Goal: Contribute content: Add original content to the website for others to see

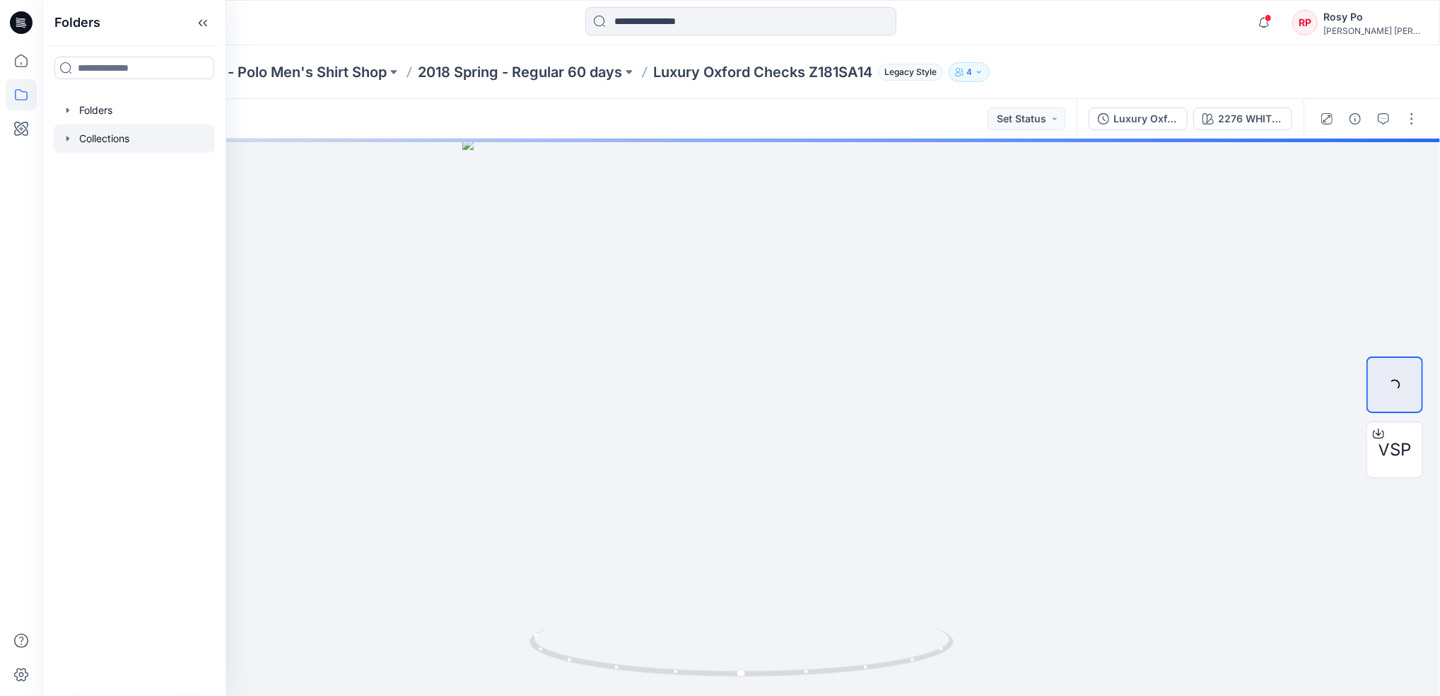
click at [106, 132] on div at bounding box center [134, 138] width 161 height 28
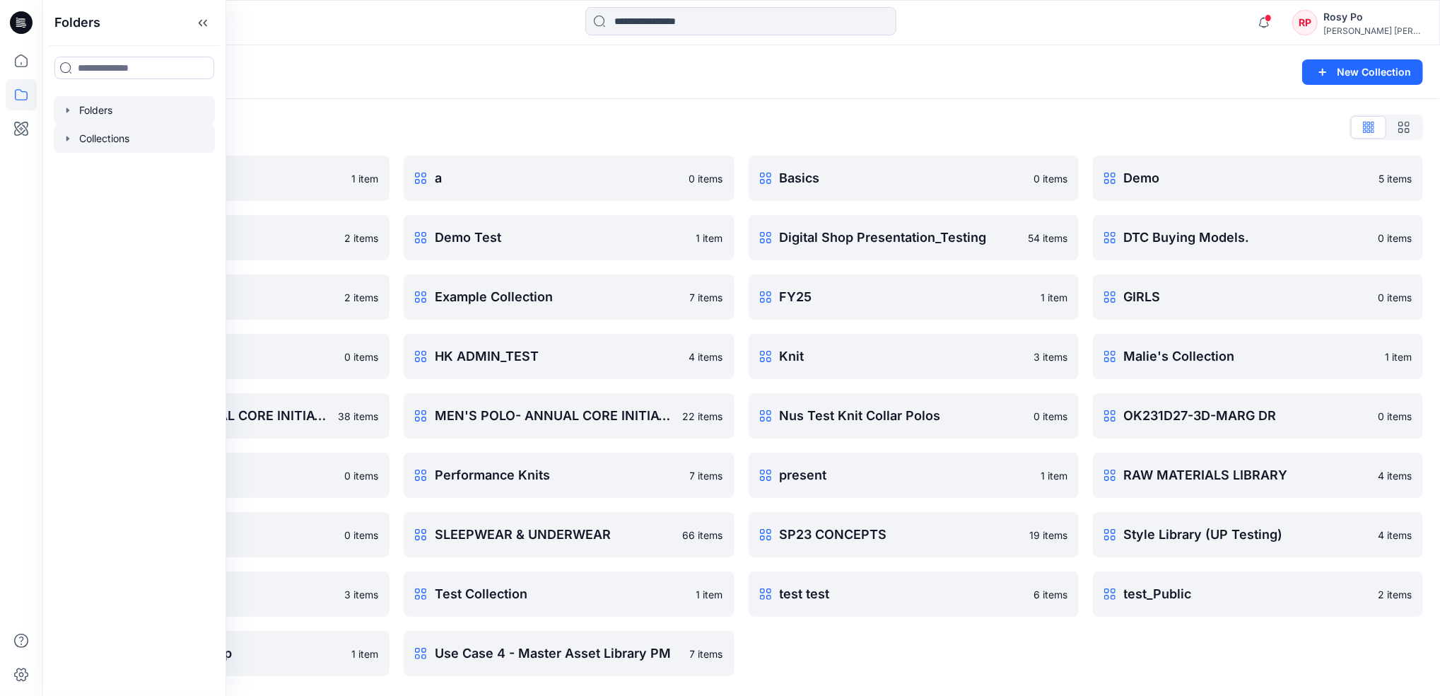
click at [133, 110] on div at bounding box center [134, 110] width 161 height 28
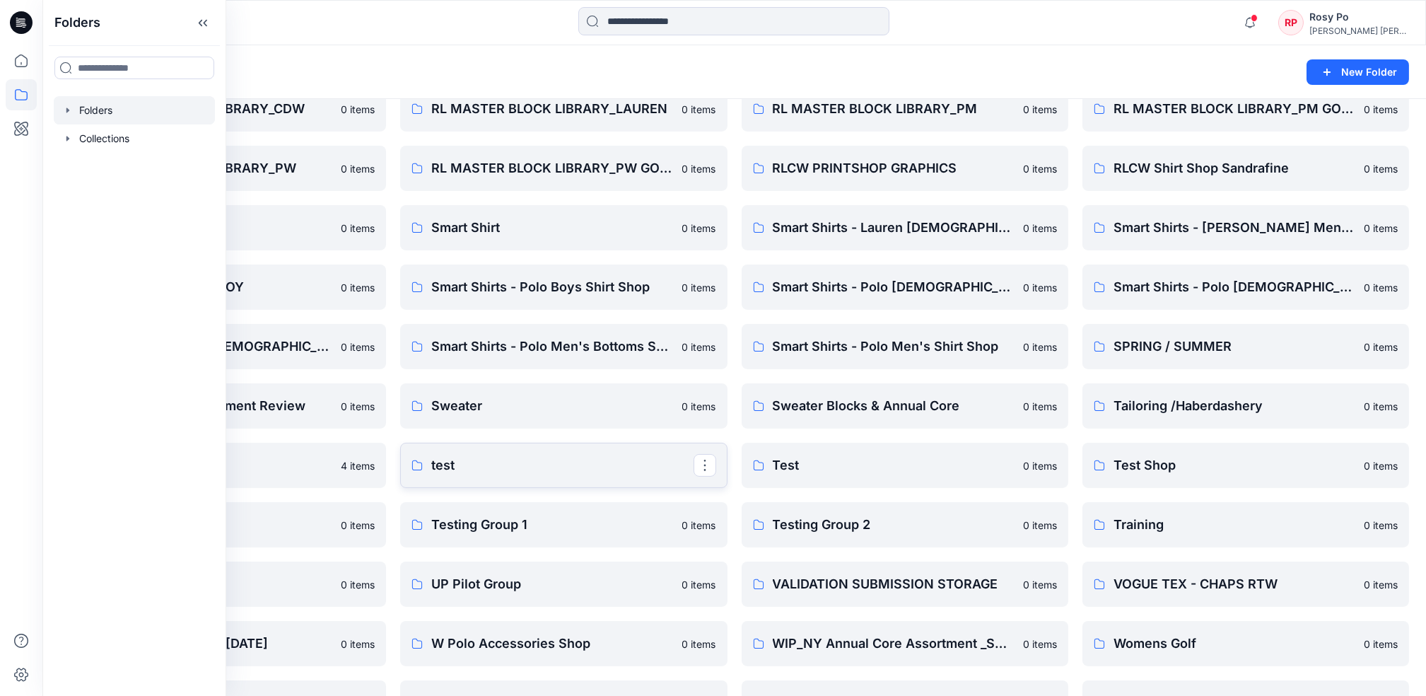
scroll to position [1600, 0]
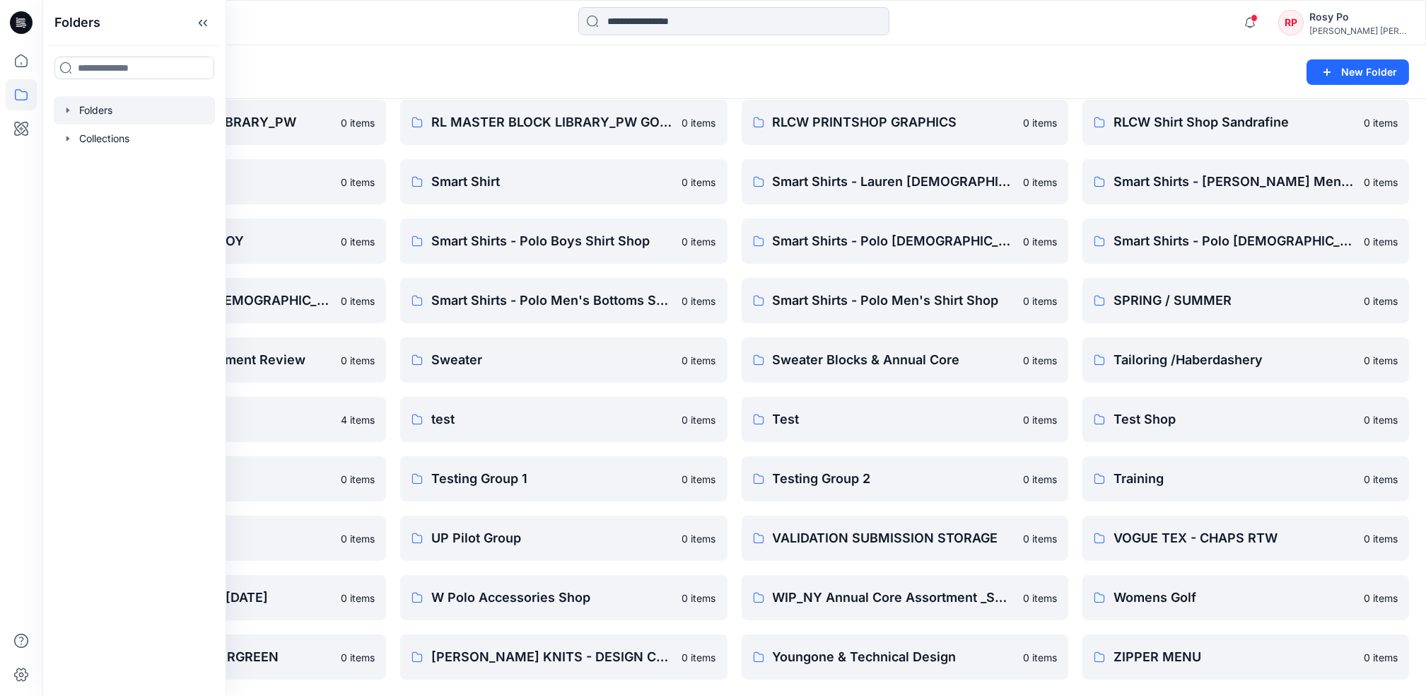
click at [698, 67] on div "Folders" at bounding box center [678, 72] width 1239 height 20
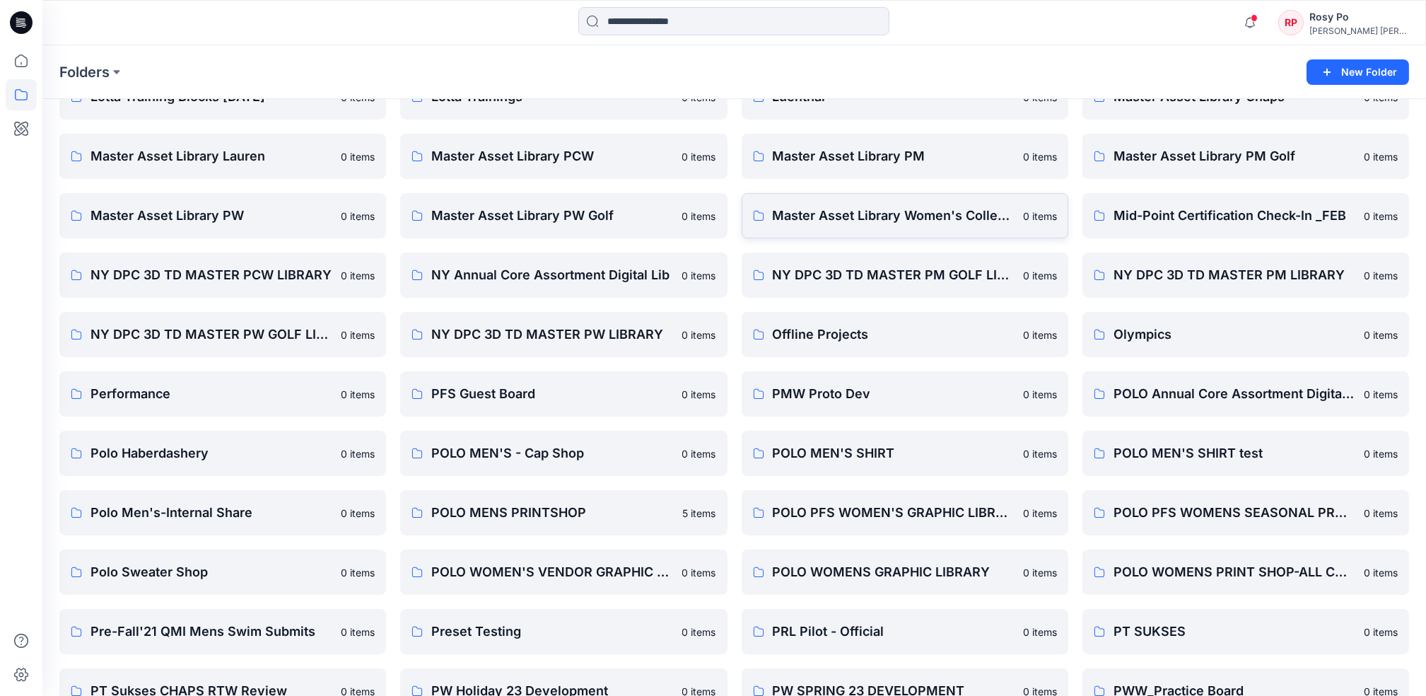
scroll to position [752, 0]
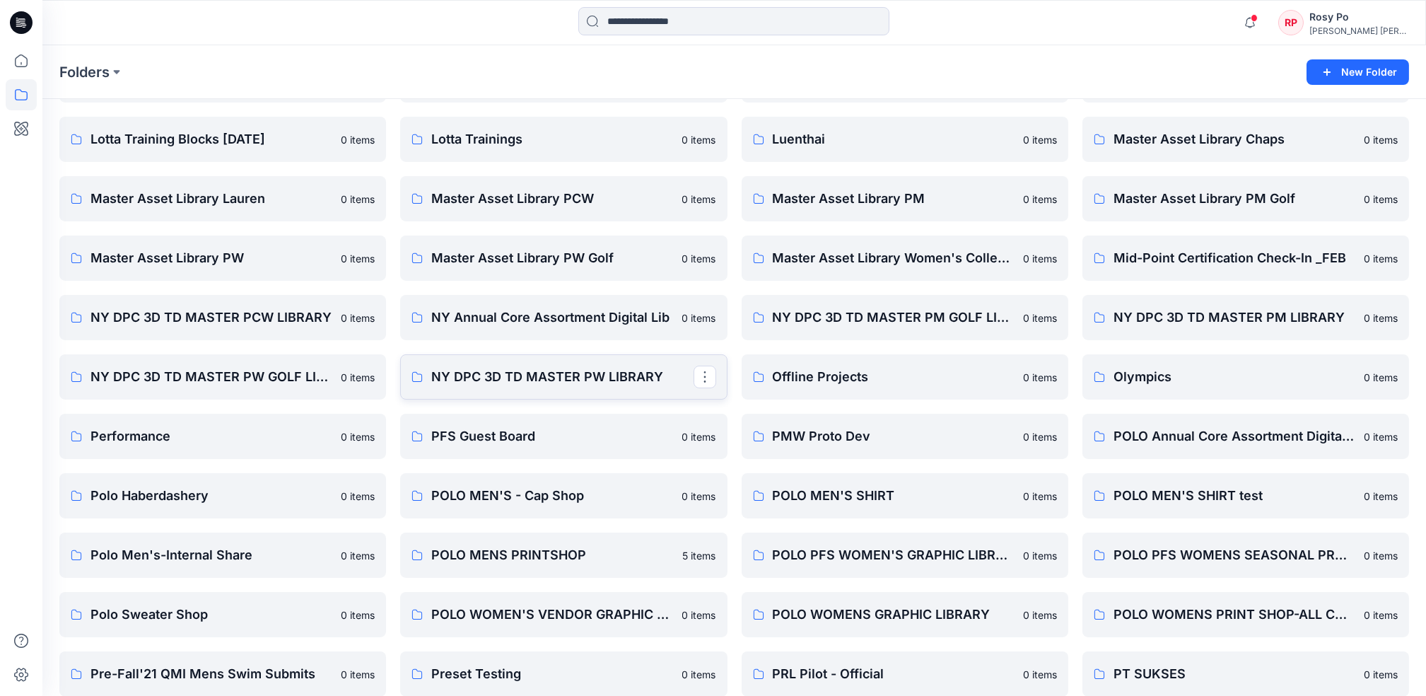
click at [552, 387] on link "NY DPC 3D TD MASTER PW LIBRARY" at bounding box center [563, 376] width 327 height 45
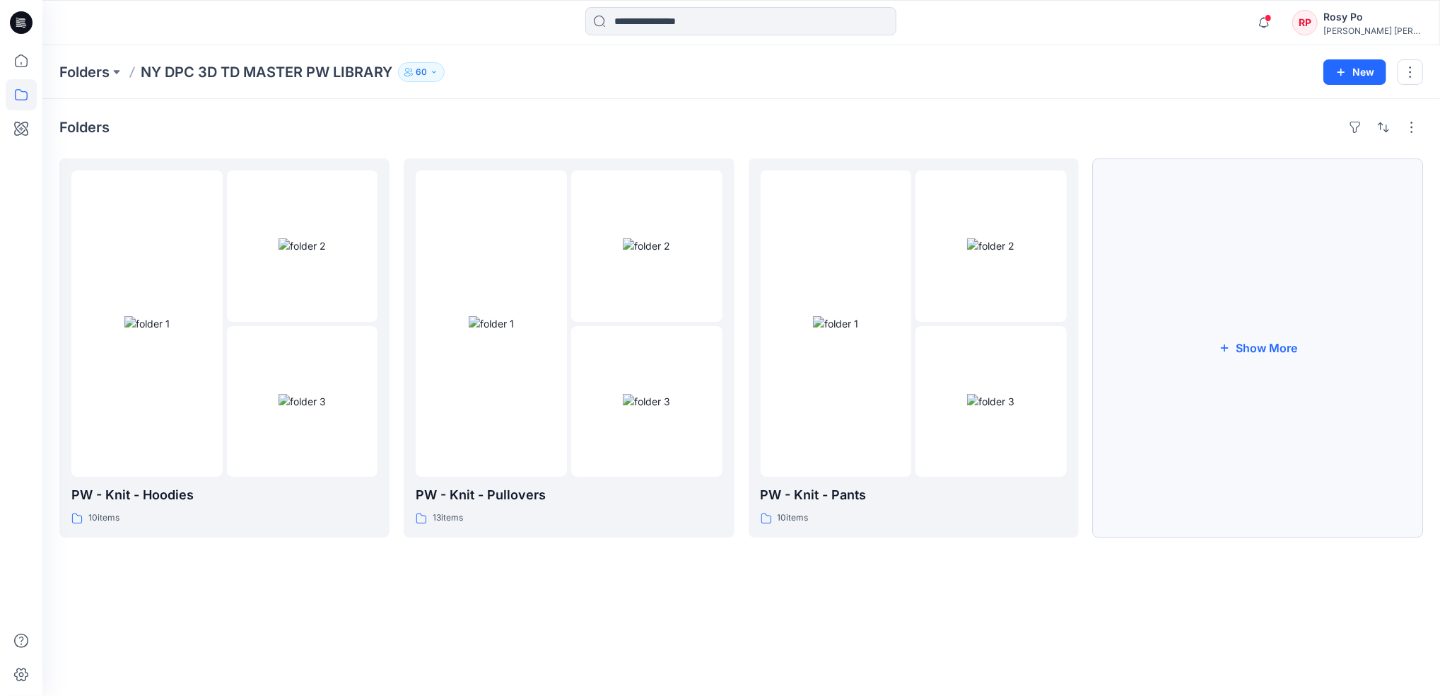
click at [1276, 380] on button "Show More" at bounding box center [1258, 347] width 330 height 379
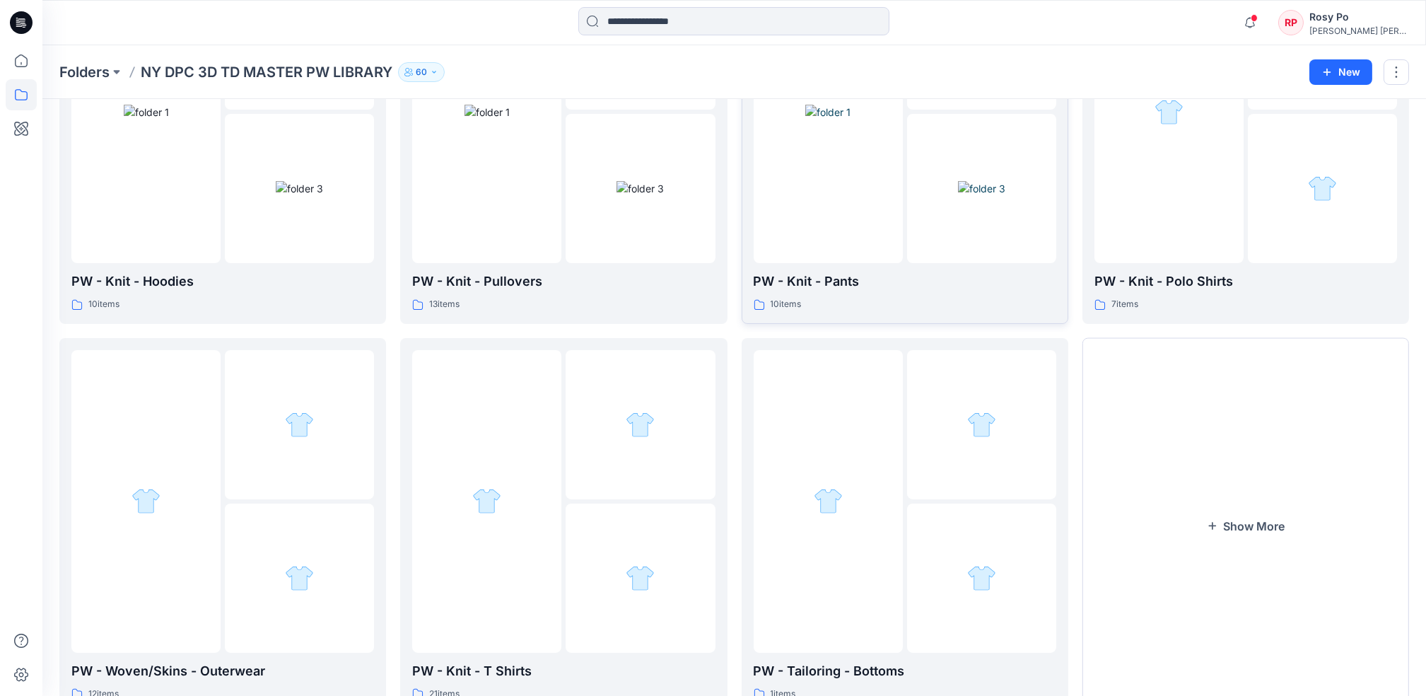
scroll to position [267, 0]
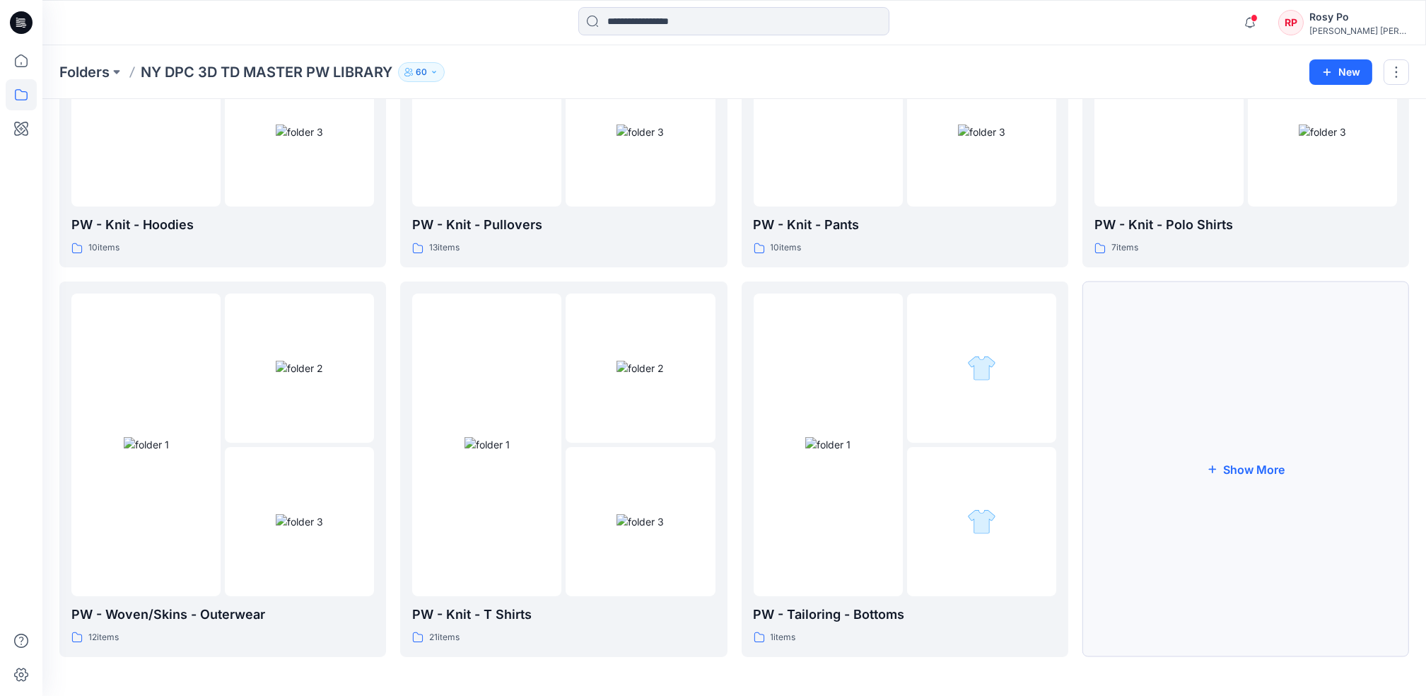
click at [1273, 478] on button "Show More" at bounding box center [1246, 468] width 327 height 375
click at [510, 452] on img at bounding box center [487, 444] width 45 height 15
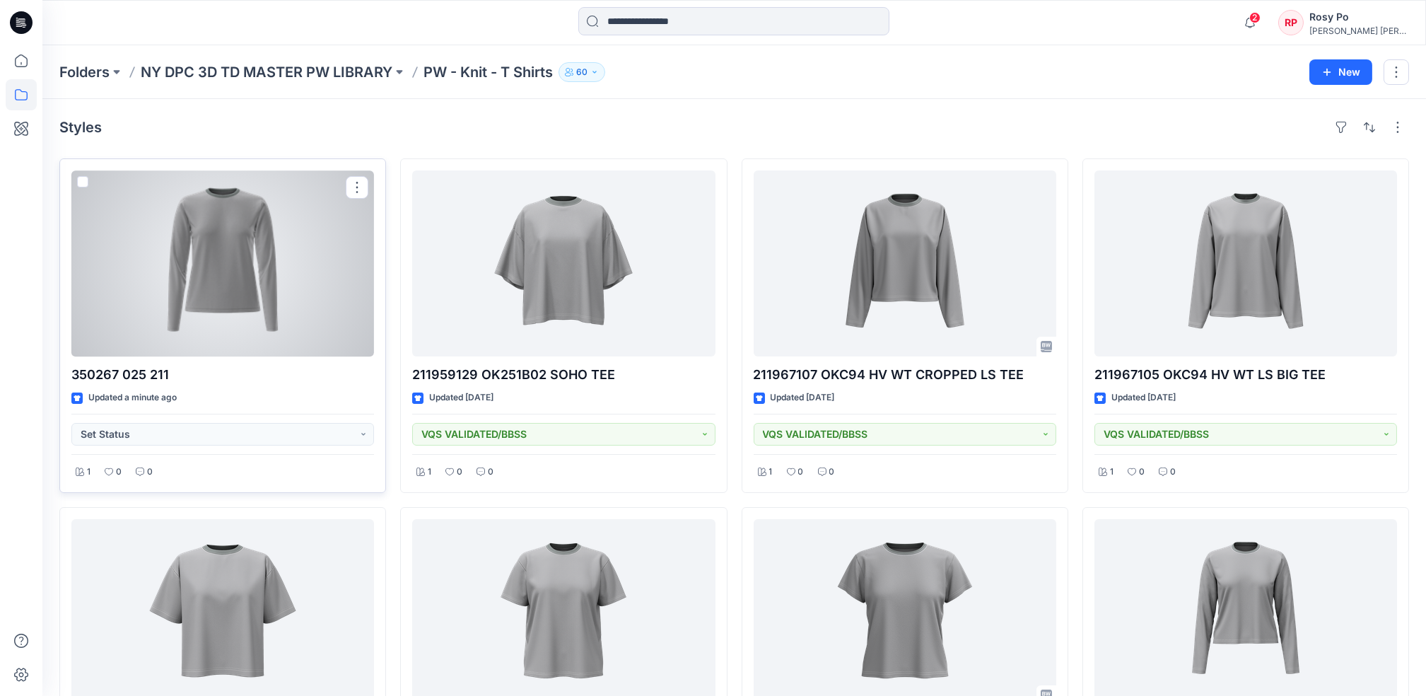
click at [258, 257] on div at bounding box center [222, 263] width 303 height 186
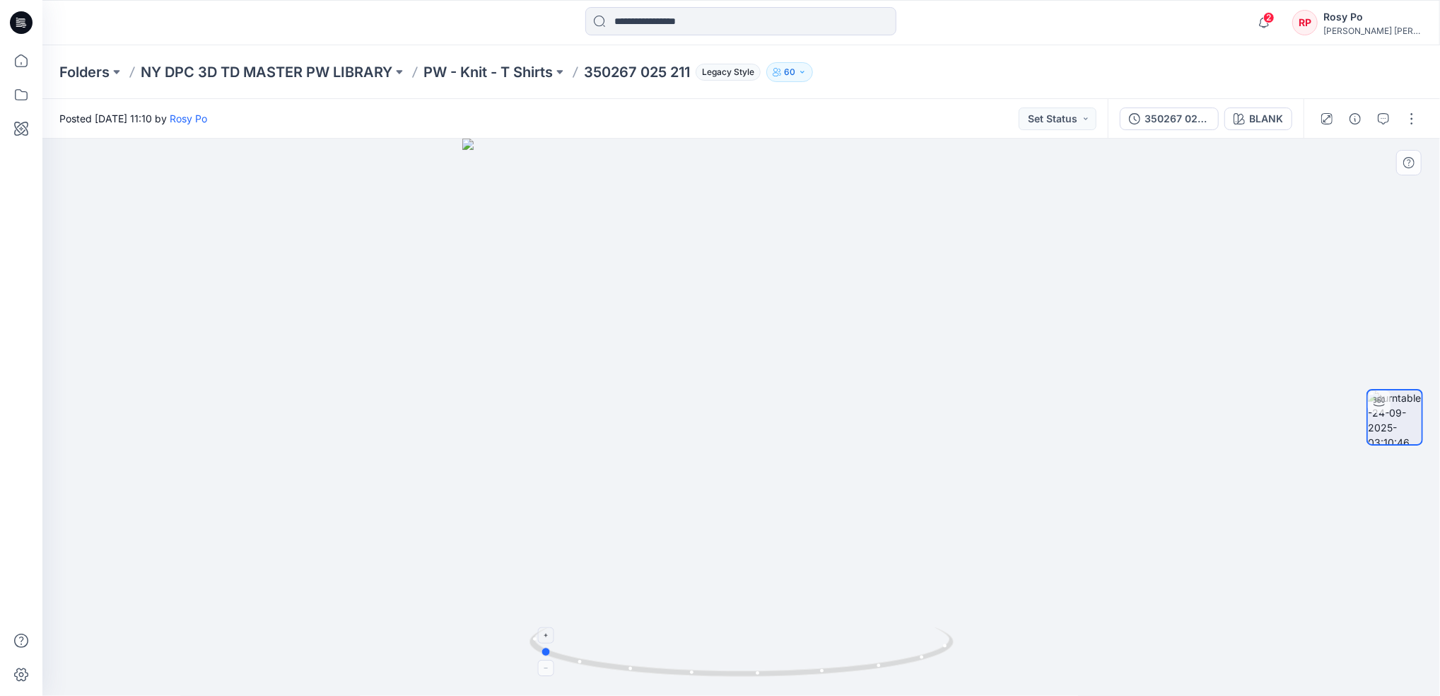
drag, startPoint x: 789, startPoint y: 648, endPoint x: 587, endPoint y: 641, distance: 202.3
click at [587, 641] on icon at bounding box center [744, 653] width 428 height 53
drag, startPoint x: 880, startPoint y: 594, endPoint x: 552, endPoint y: 566, distance: 329.3
click at [552, 566] on div at bounding box center [741, 417] width 1398 height 557
click at [1418, 127] on button "button" at bounding box center [1412, 118] width 23 height 23
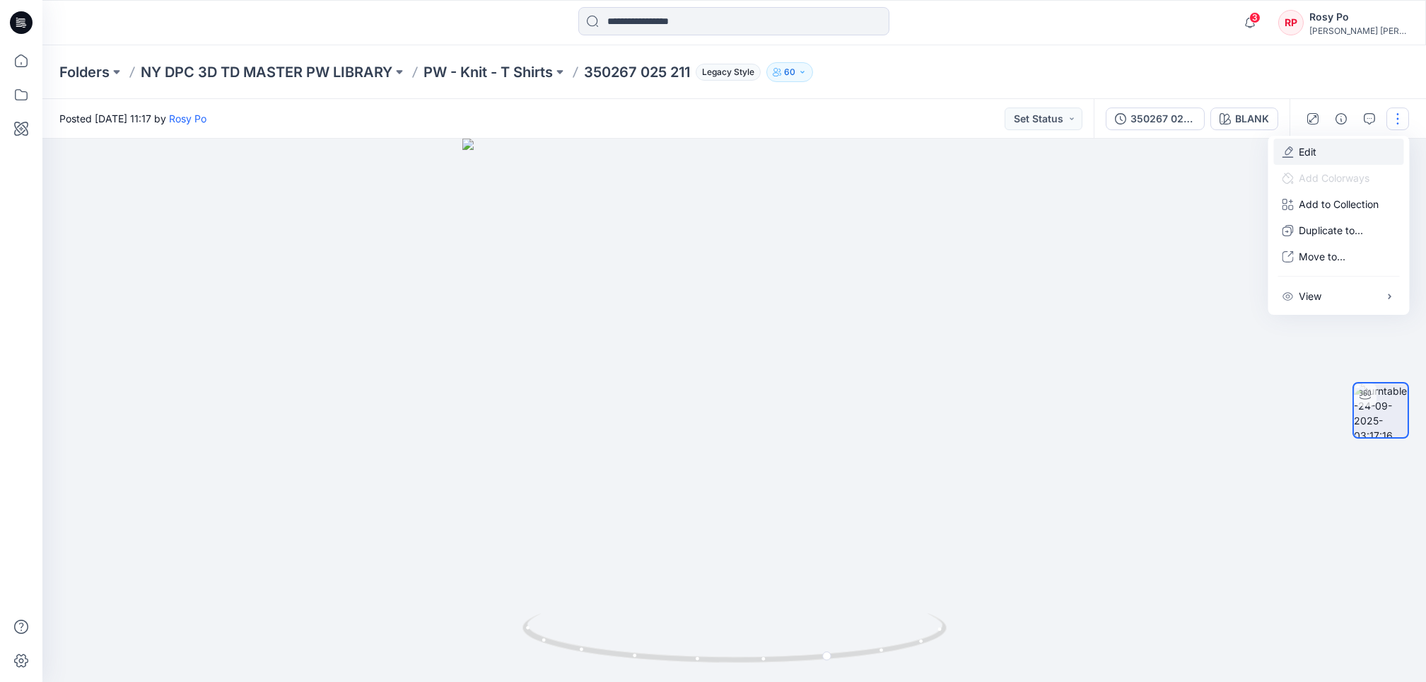
click at [1355, 148] on button "Edit" at bounding box center [1339, 152] width 130 height 26
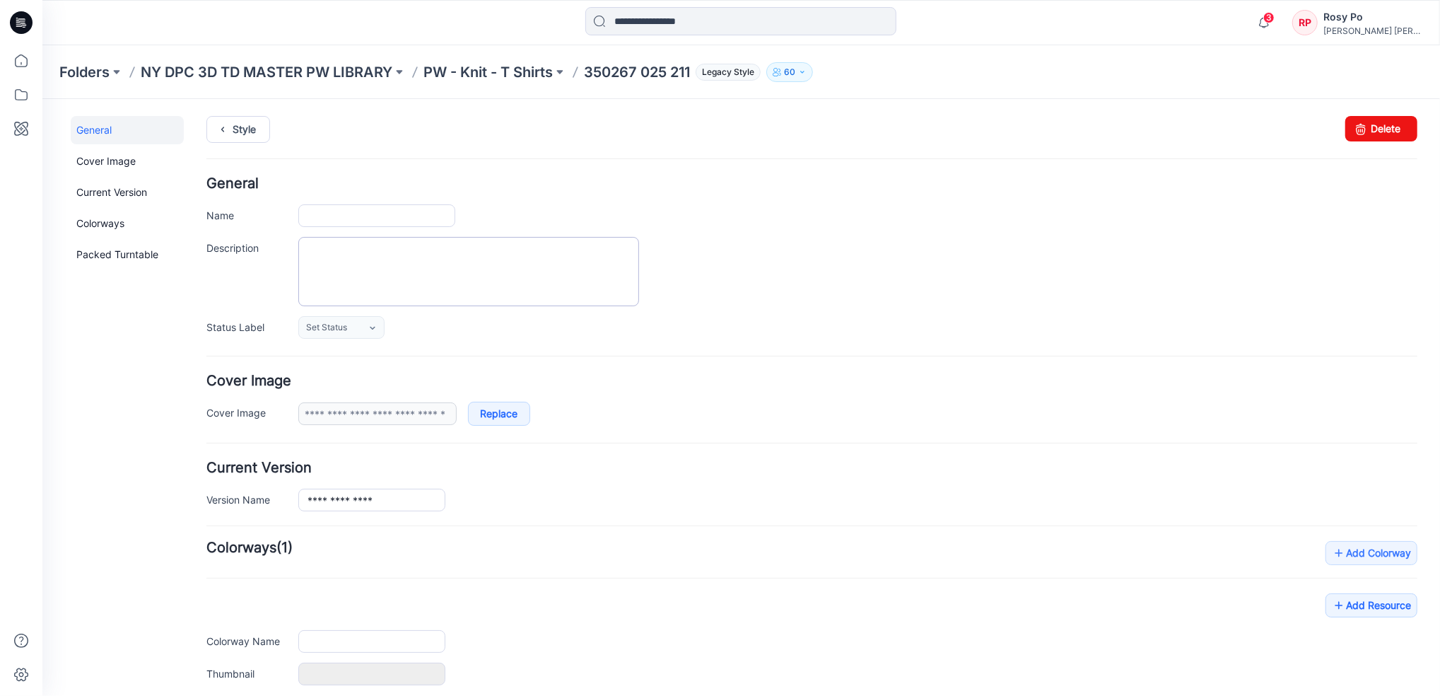
type input "**********"
type input "*****"
type input "**********"
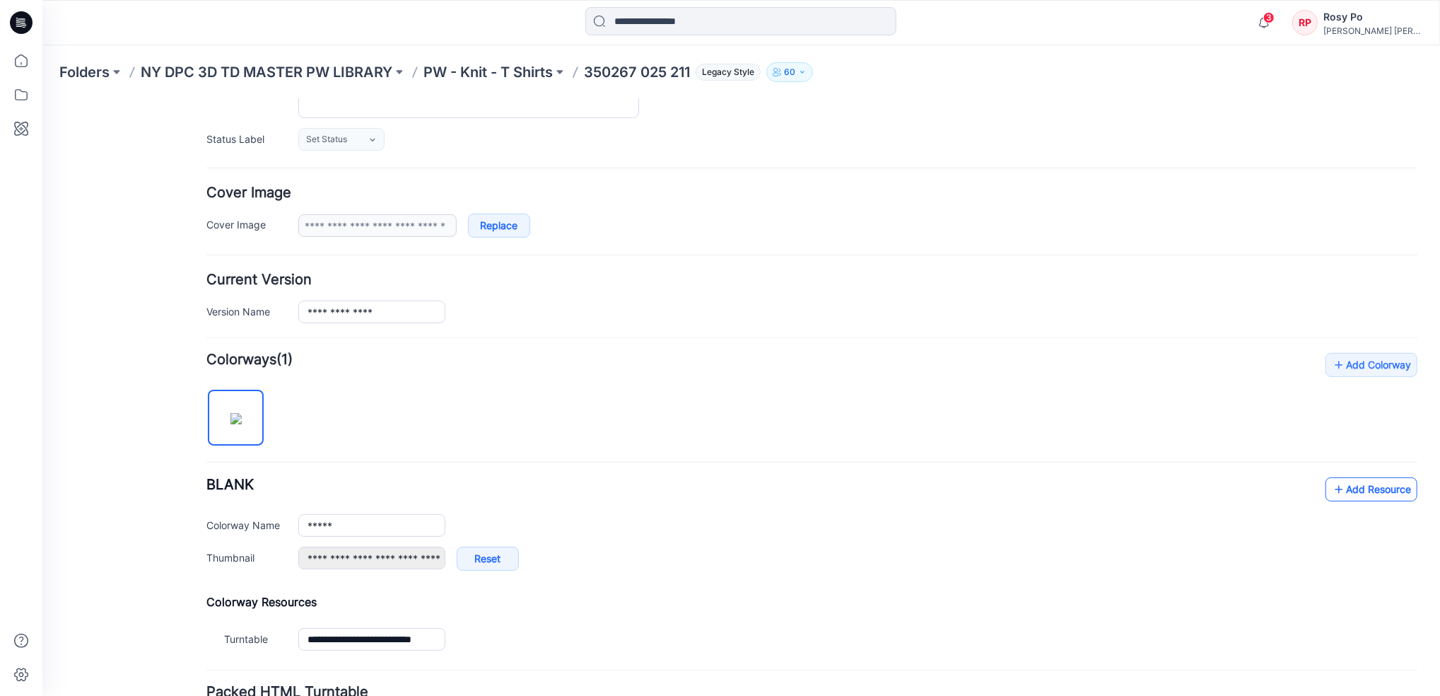
click at [1350, 491] on link "Add Resource" at bounding box center [1371, 489] width 92 height 24
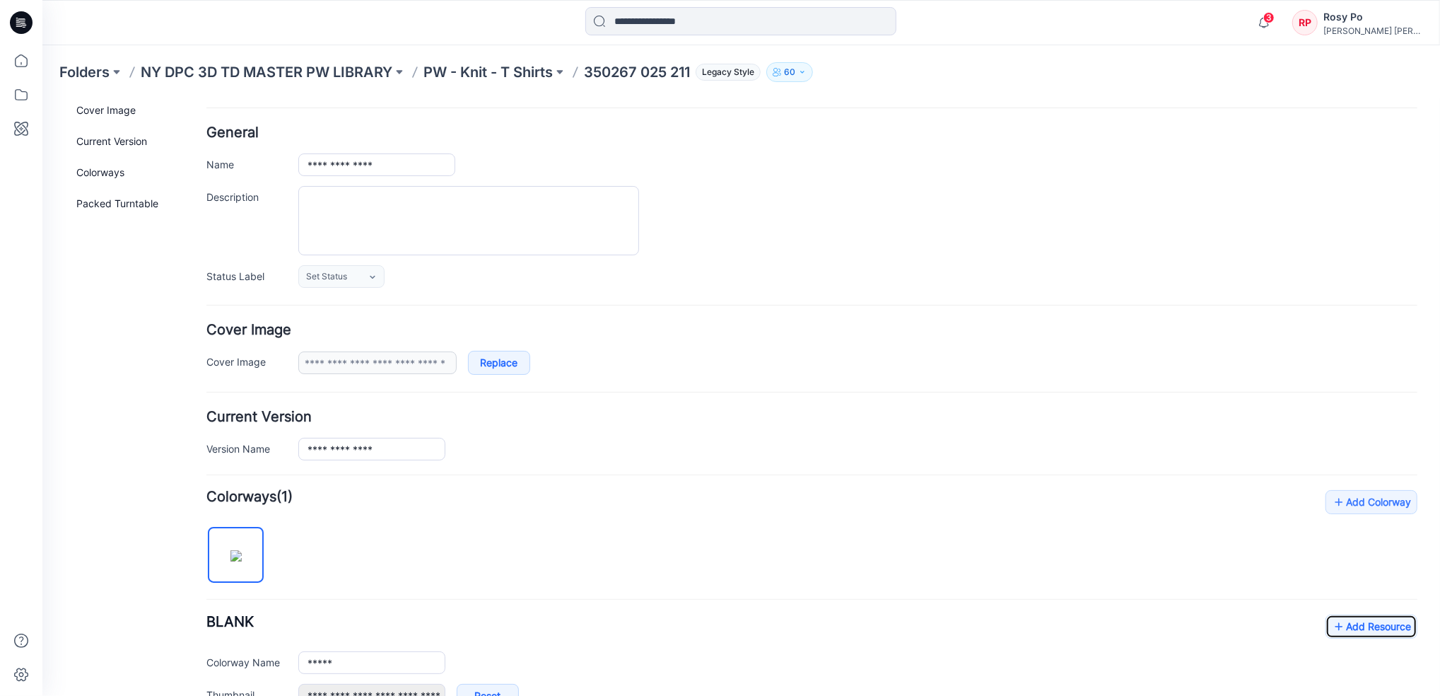
scroll to position [0, 0]
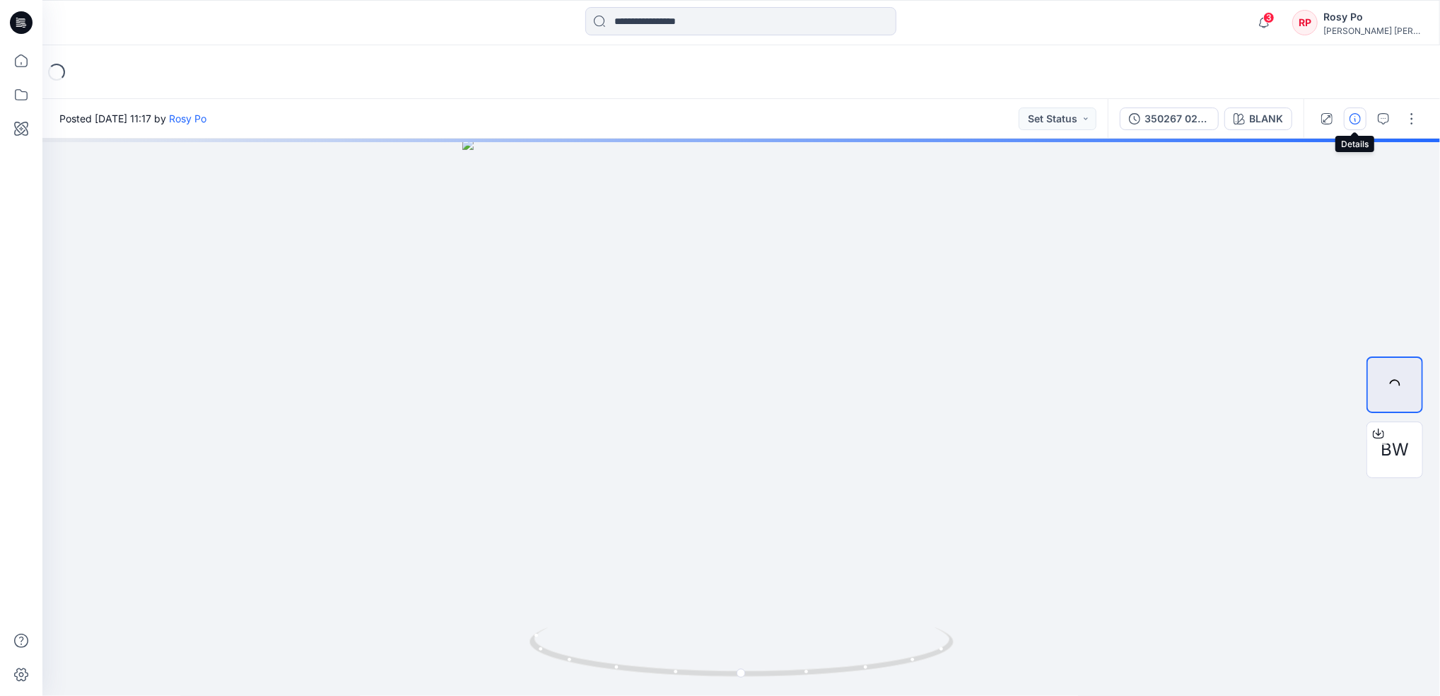
click at [1363, 119] on button "button" at bounding box center [1355, 118] width 23 height 23
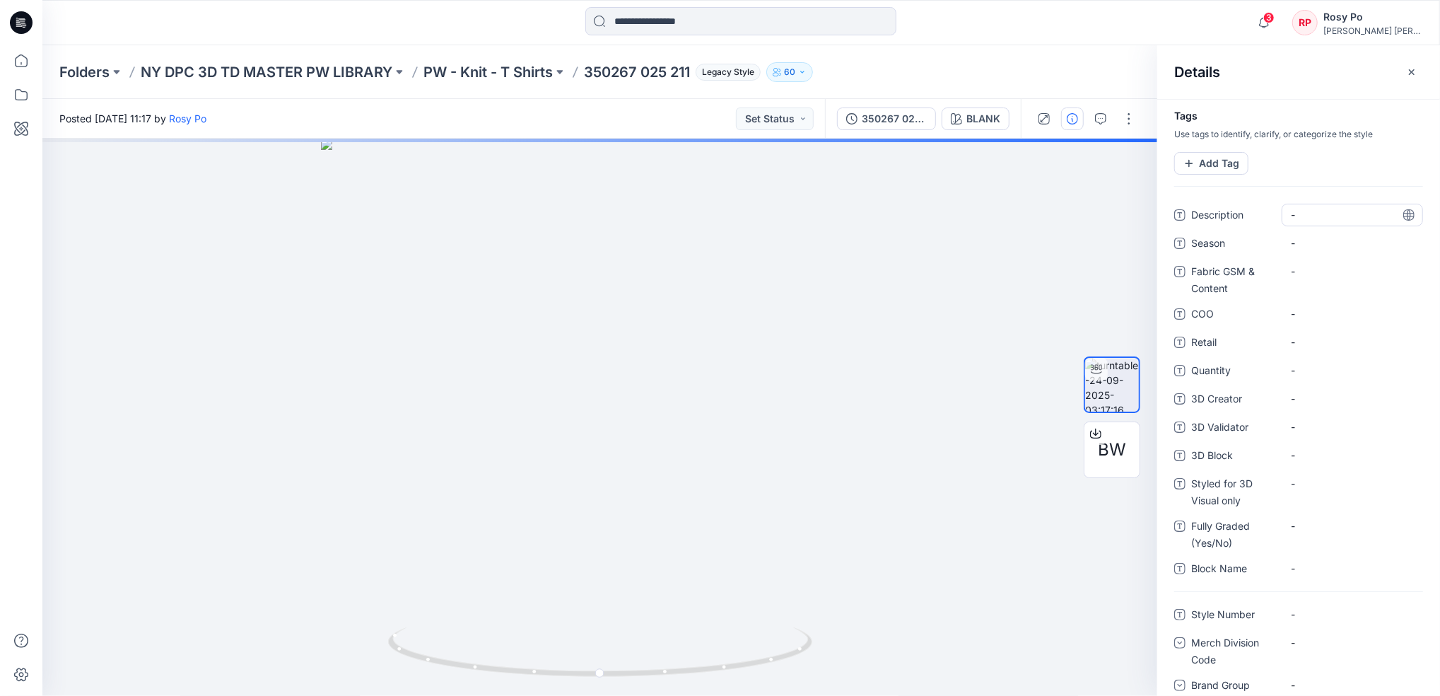
click at [1314, 211] on span "-" at bounding box center [1352, 214] width 123 height 15
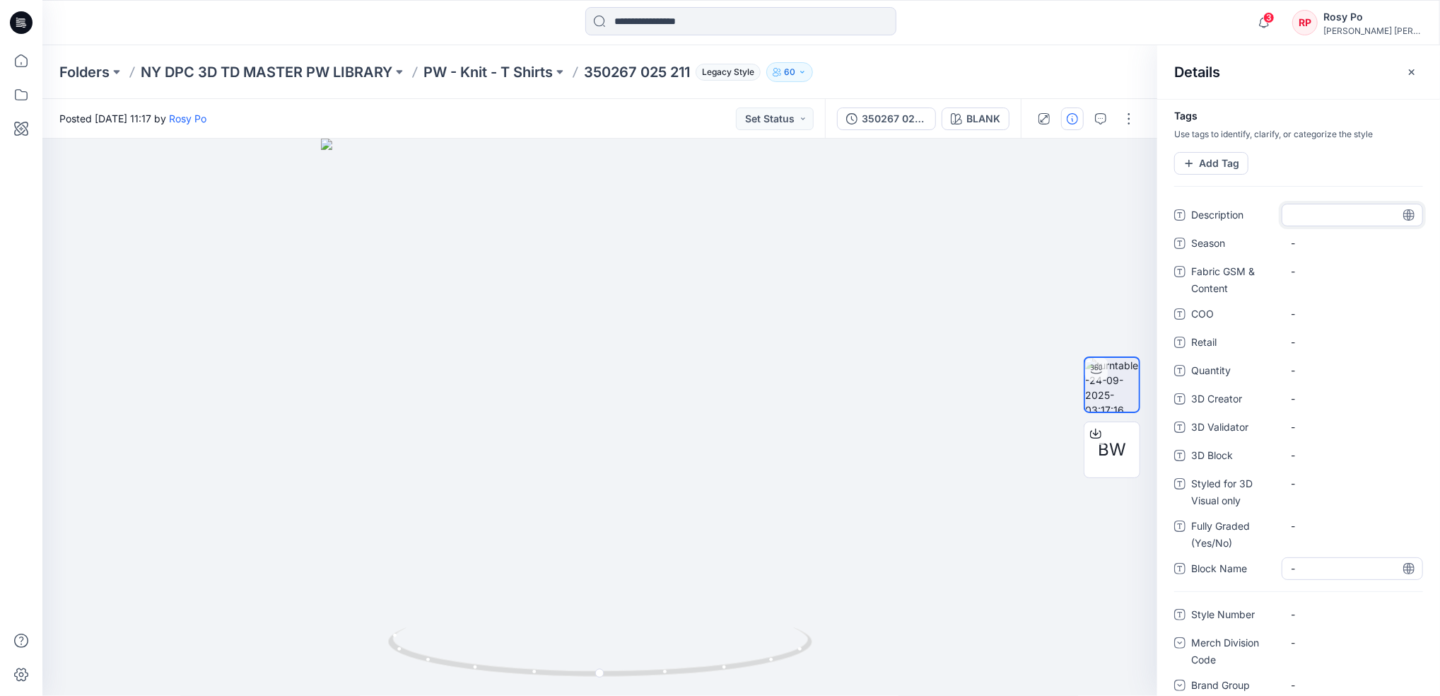
click at [1298, 563] on Name "-" at bounding box center [1352, 568] width 123 height 15
drag, startPoint x: 1331, startPoint y: 565, endPoint x: 1297, endPoint y: 551, distance: 36.8
click at [1297, 551] on div "**********" at bounding box center [1298, 398] width 249 height 388
click at [1326, 567] on textarea "**********" at bounding box center [1348, 568] width 132 height 23
drag, startPoint x: 1331, startPoint y: 564, endPoint x: 1265, endPoint y: 566, distance: 66.5
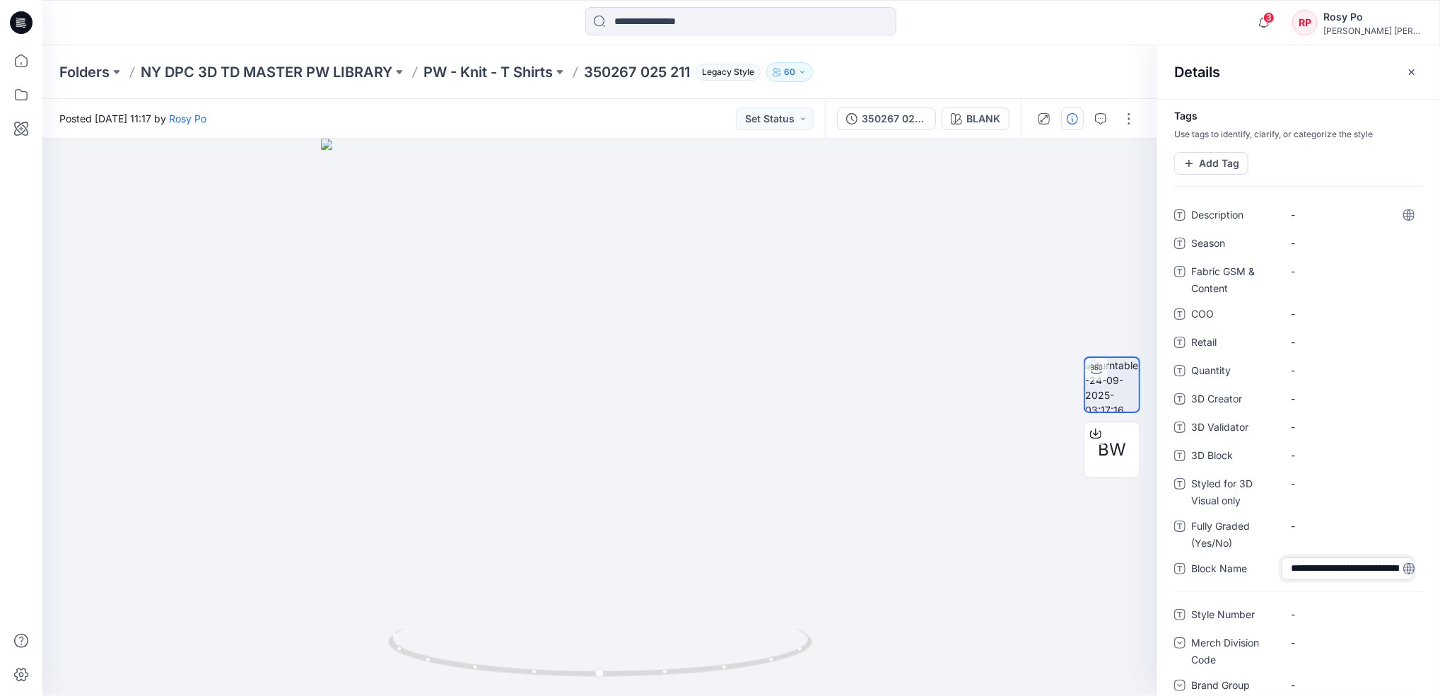
click at [1265, 566] on div "**********" at bounding box center [1298, 568] width 249 height 23
type textarea "**********"
click at [1316, 456] on "-" at bounding box center [1352, 455] width 123 height 15
type textarea "**********"
click at [1314, 634] on Number "-" at bounding box center [1352, 637] width 123 height 15
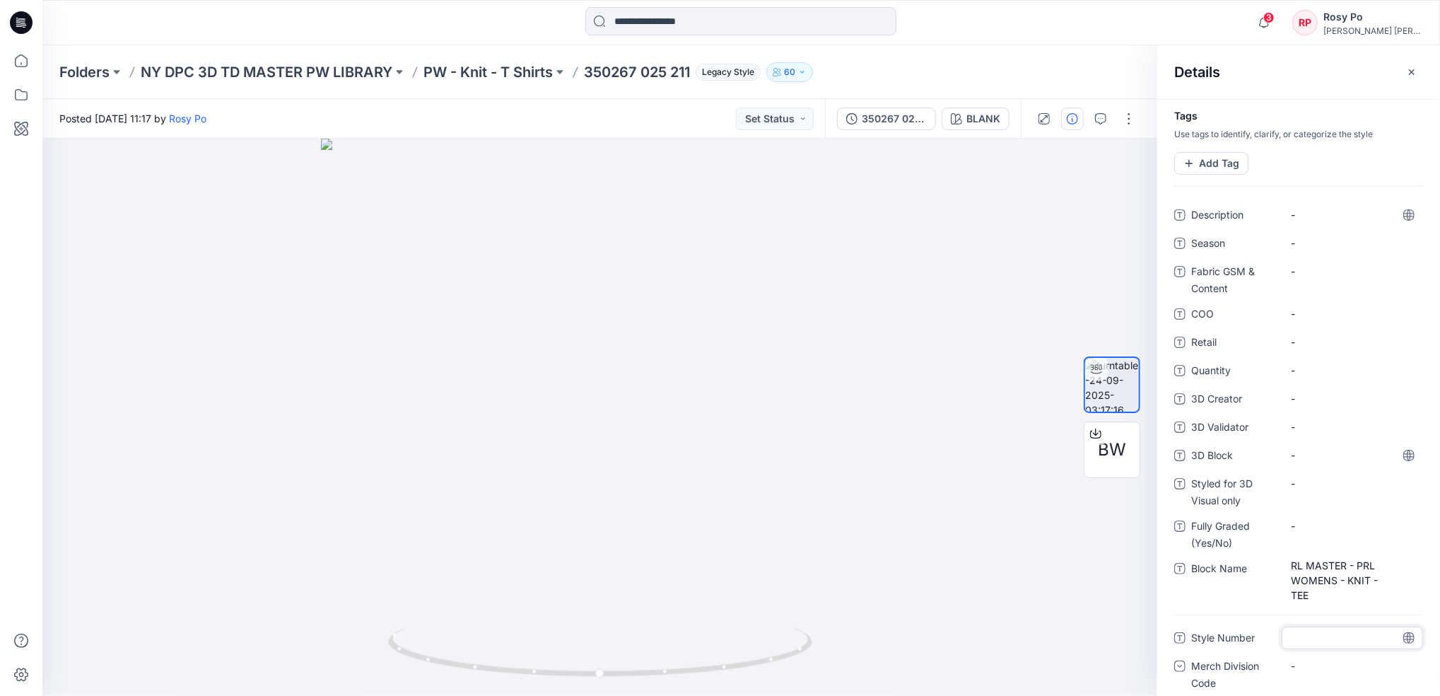
type textarea "*********"
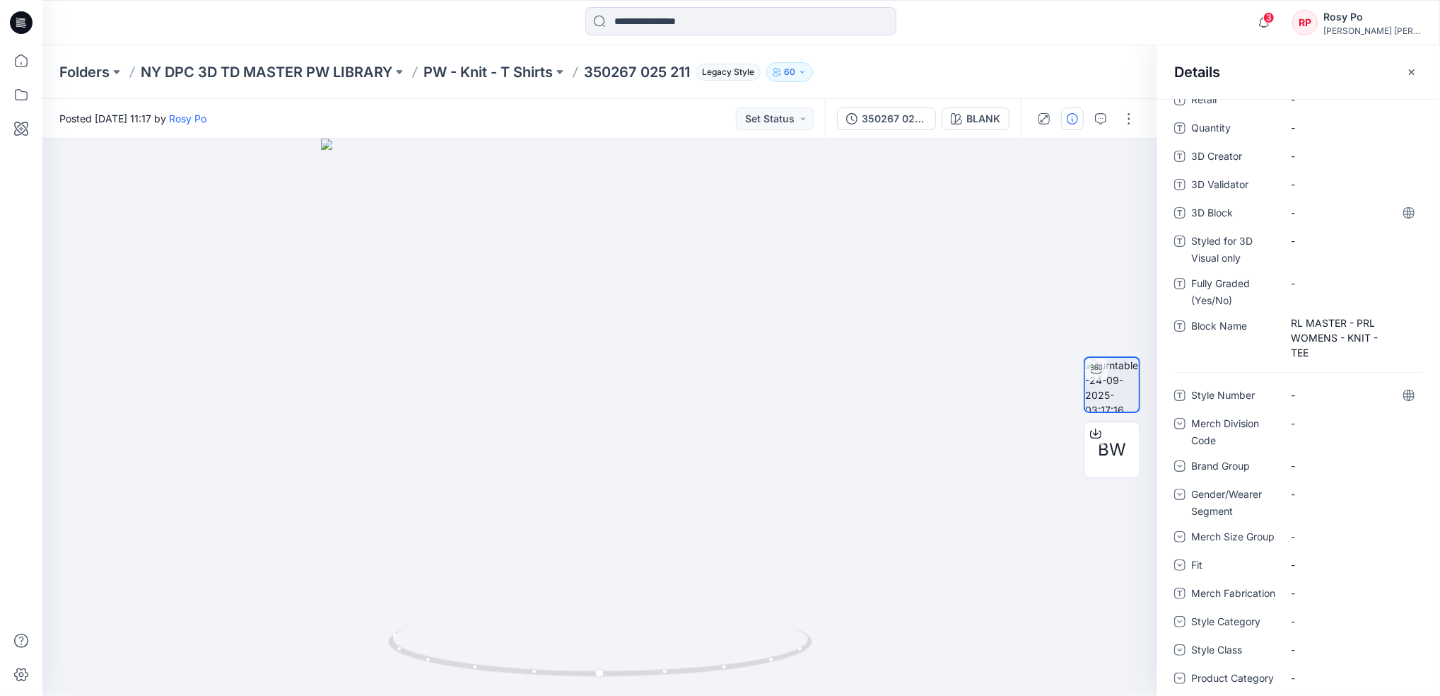
scroll to position [283, 0]
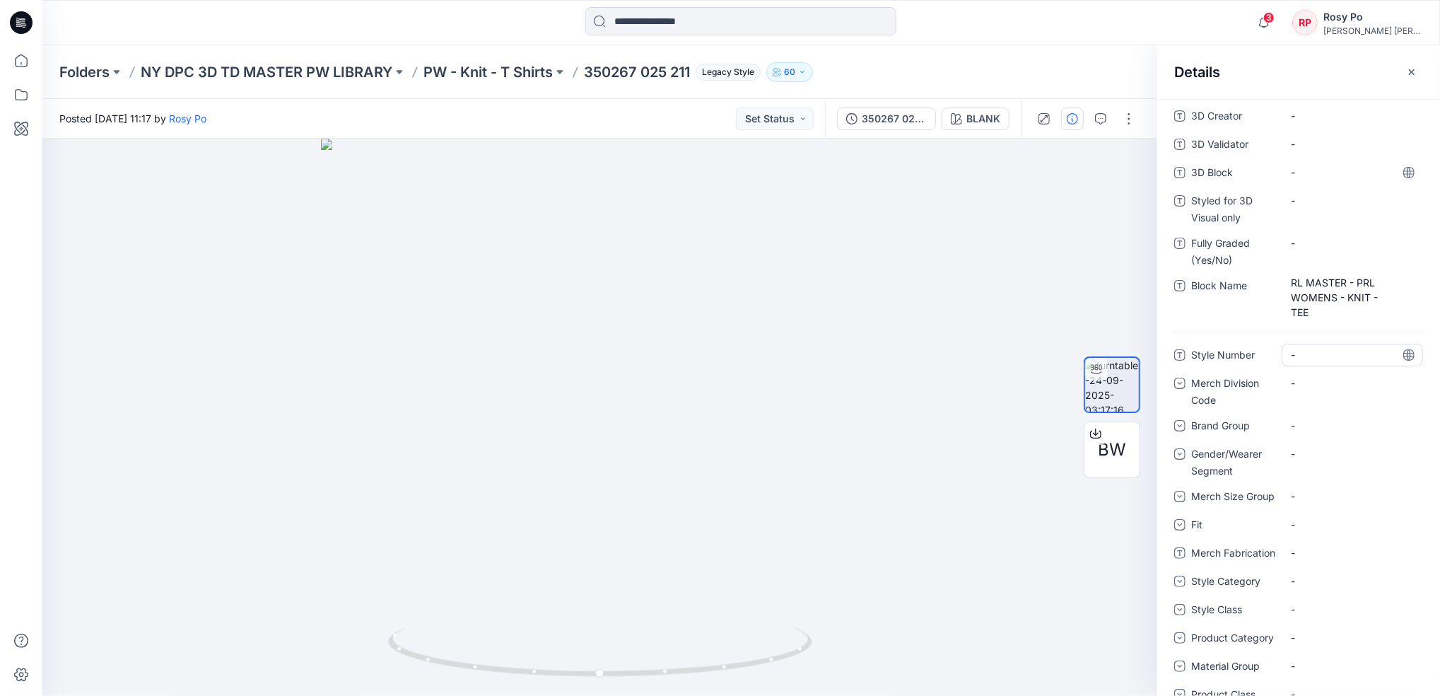
click at [1301, 354] on Number "-" at bounding box center [1352, 354] width 123 height 15
drag, startPoint x: 1376, startPoint y: 358, endPoint x: 1342, endPoint y: 351, distance: 34.7
click at [1342, 351] on textarea "**********" at bounding box center [1348, 355] width 132 height 23
type textarea "*********"
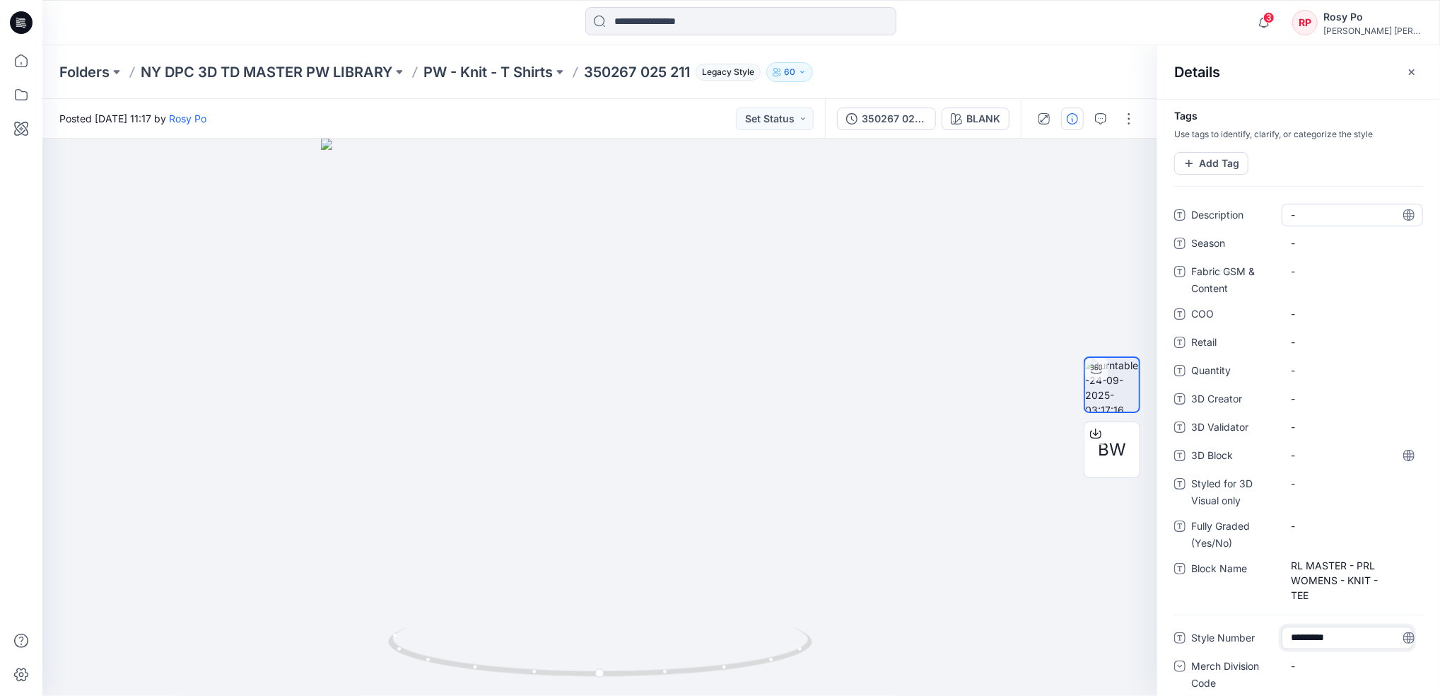
click at [1310, 214] on span "-" at bounding box center [1352, 214] width 123 height 15
drag, startPoint x: 1347, startPoint y: 214, endPoint x: 1152, endPoint y: 182, distance: 197.8
click at [1152, 182] on div "**********" at bounding box center [741, 417] width 1398 height 557
type textarea "******"
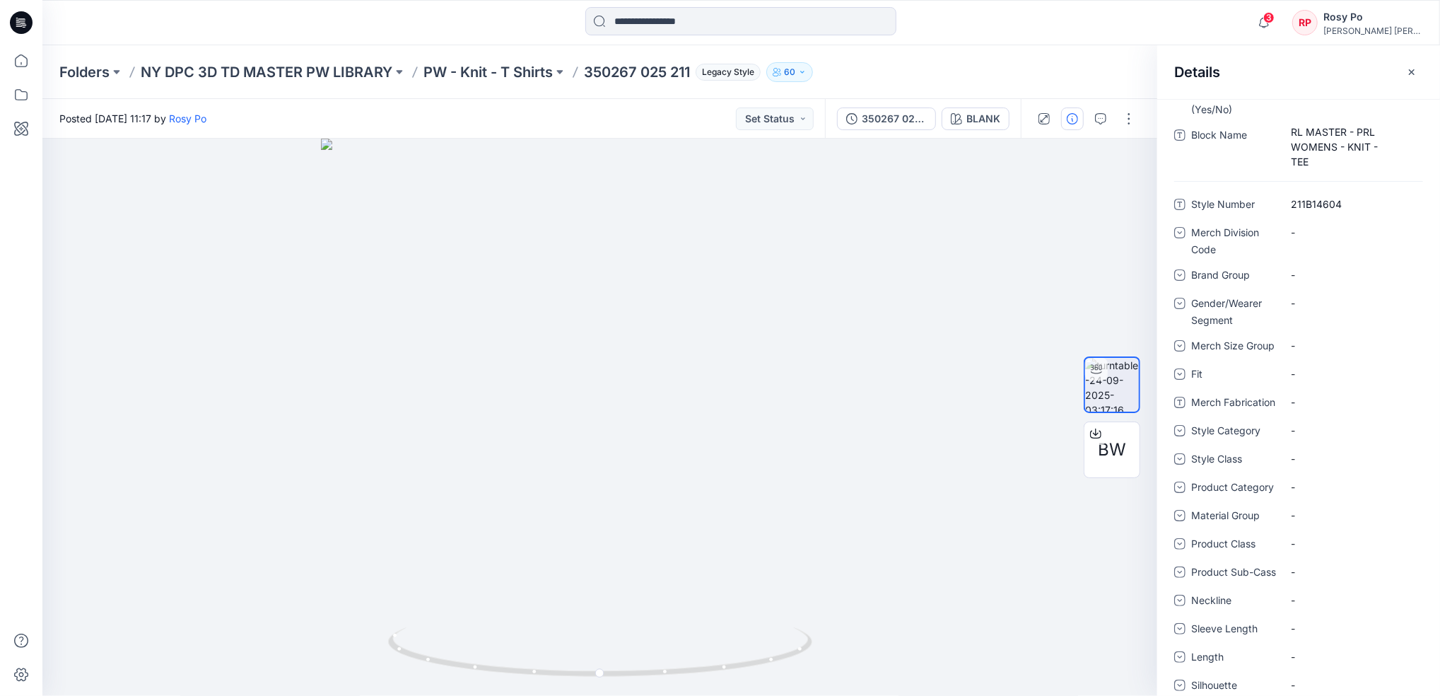
scroll to position [549, 0]
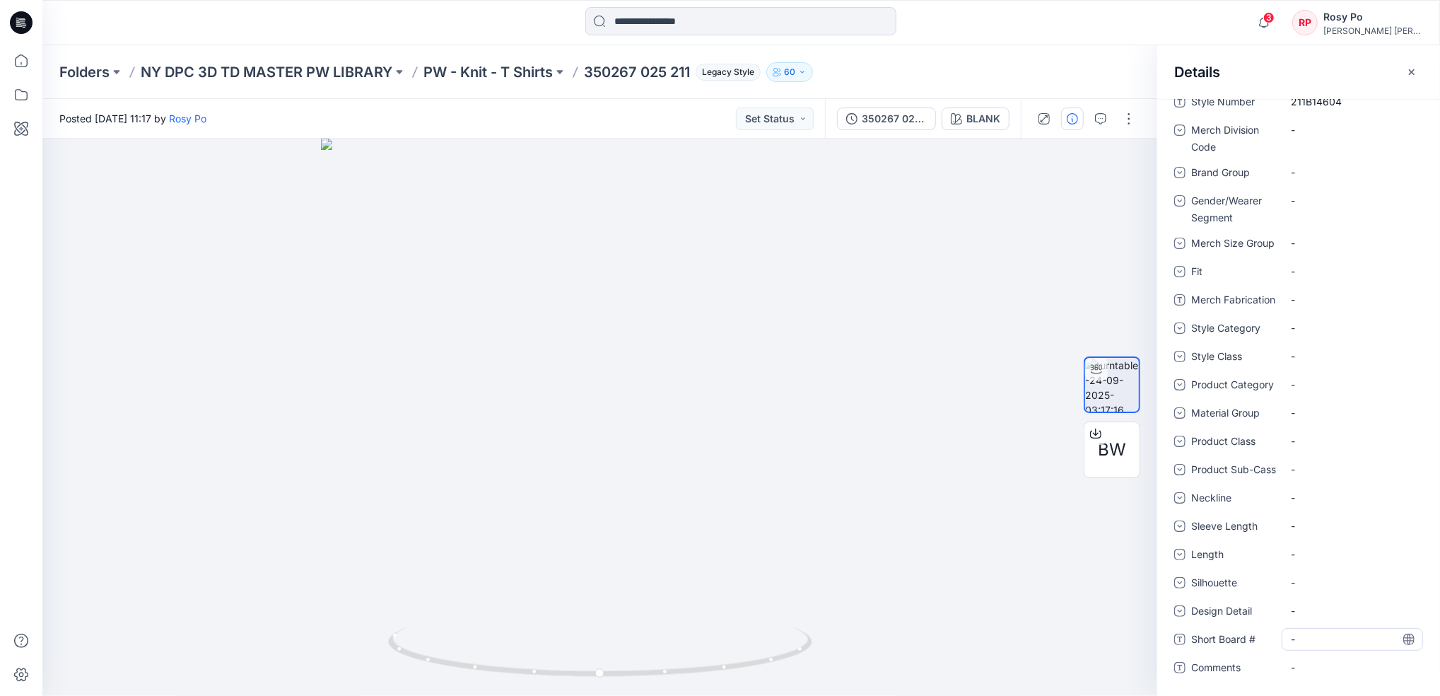
click at [1314, 629] on div "-" at bounding box center [1352, 639] width 141 height 23
drag, startPoint x: 1358, startPoint y: 636, endPoint x: 1151, endPoint y: 611, distance: 208.0
click at [1151, 611] on div "**********" at bounding box center [741, 417] width 1398 height 557
click at [1297, 639] on textarea "**********" at bounding box center [1348, 639] width 132 height 23
click at [1340, 631] on textarea "*********" at bounding box center [1348, 639] width 132 height 23
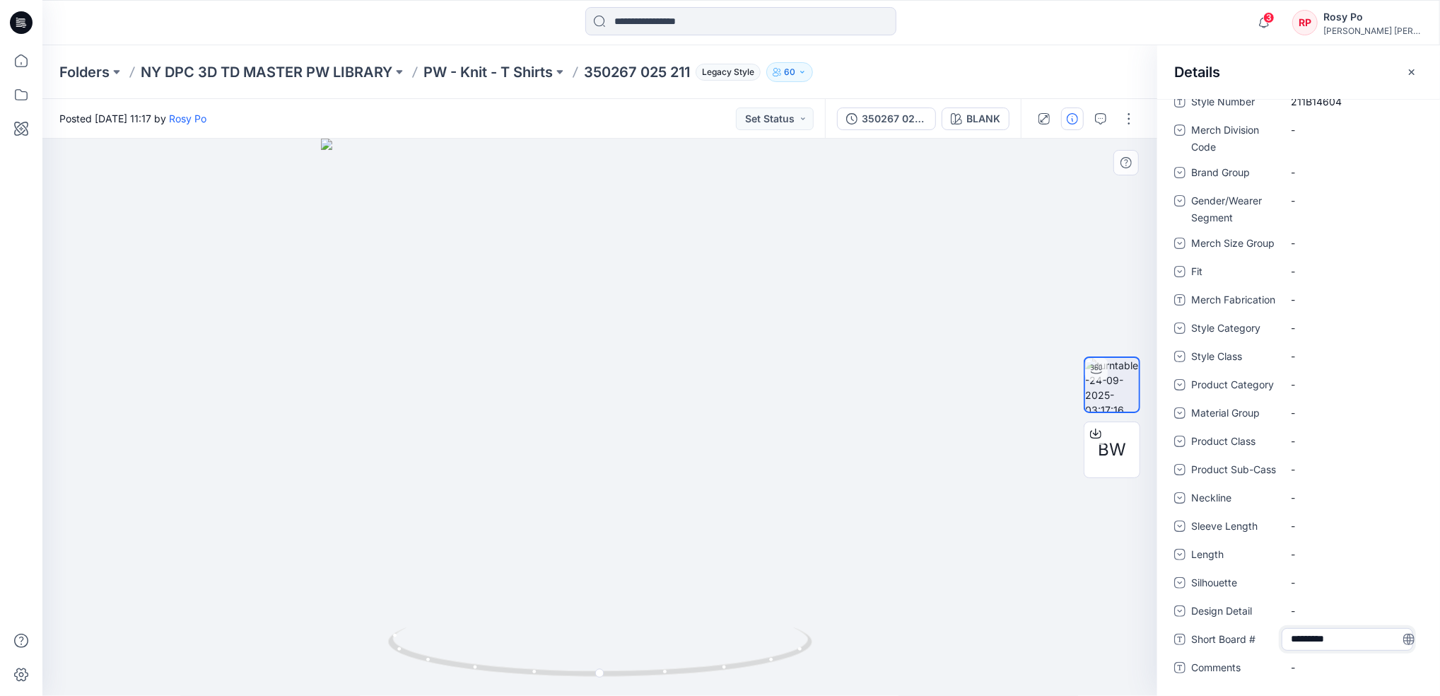
type textarea "********"
click at [1360, 487] on div "-" at bounding box center [1352, 497] width 141 height 23
click at [1334, 430] on div "-" at bounding box center [1352, 441] width 141 height 23
click at [1243, 520] on span "Sleeve Length" at bounding box center [1233, 528] width 85 height 20
click at [1338, 530] on div "-" at bounding box center [1352, 526] width 141 height 23
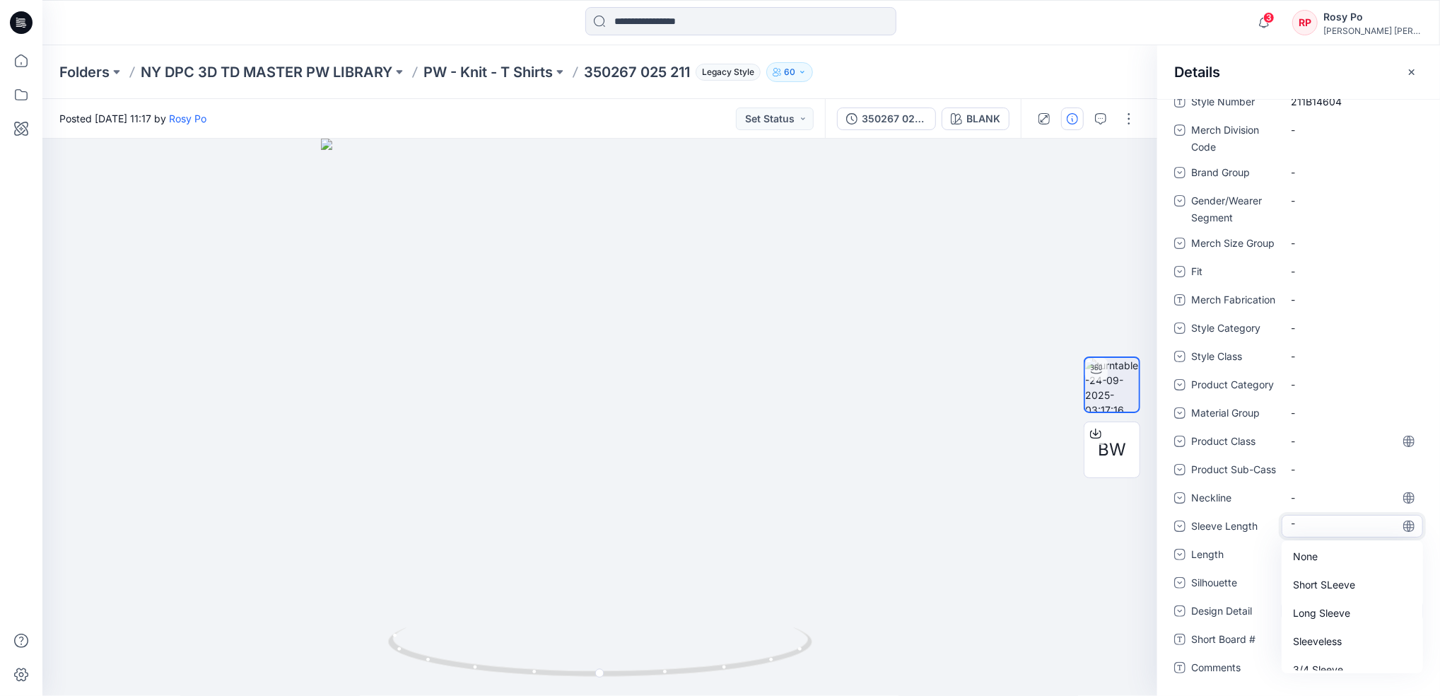
click at [1319, 614] on div "Long Sleeve" at bounding box center [1353, 614] width 136 height 28
click at [1320, 496] on div "-" at bounding box center [1352, 497] width 141 height 23
click at [1365, 534] on div "Crew Neck" at bounding box center [1353, 534] width 136 height 28
click at [1296, 462] on div "-" at bounding box center [1301, 469] width 21 height 15
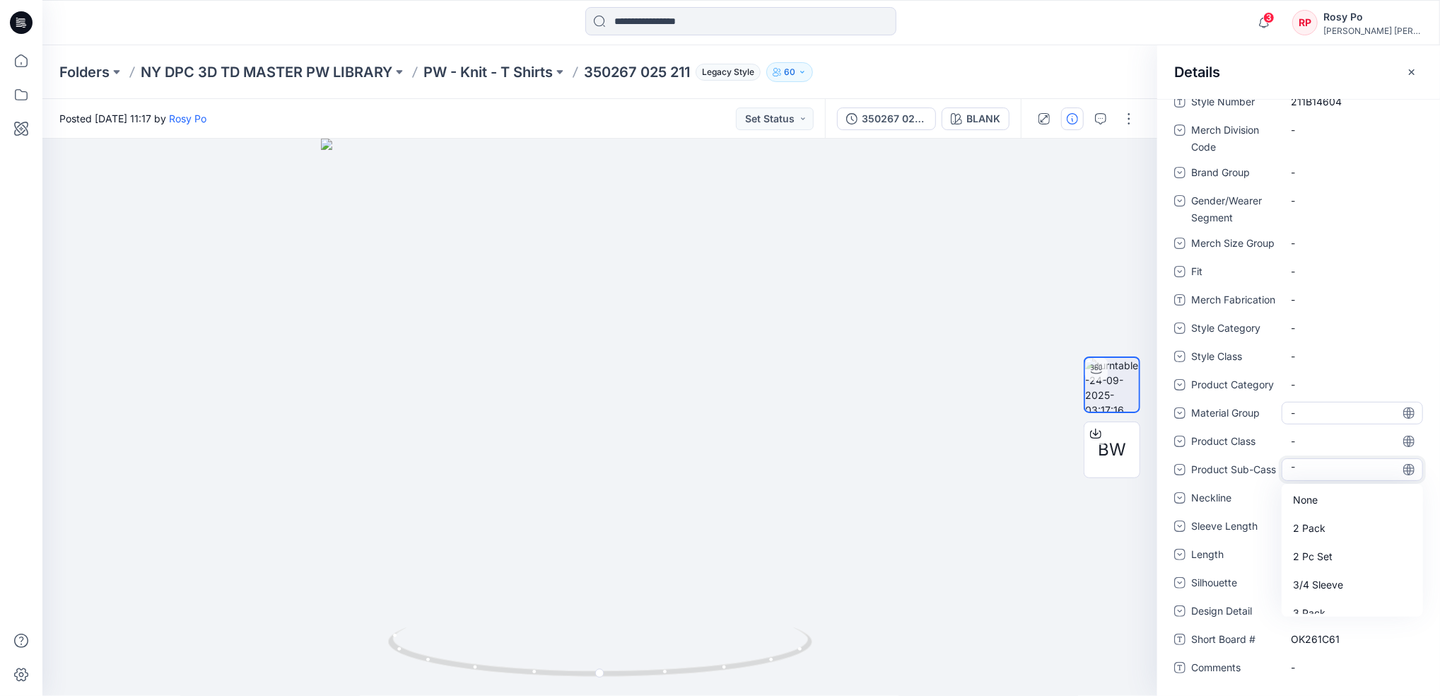
click at [1309, 409] on div "-" at bounding box center [1352, 413] width 141 height 23
click at [1309, 430] on div "None" at bounding box center [1353, 444] width 136 height 28
click at [1309, 433] on div "-" at bounding box center [1301, 440] width 21 height 15
click at [1295, 377] on div "-" at bounding box center [1301, 384] width 21 height 15
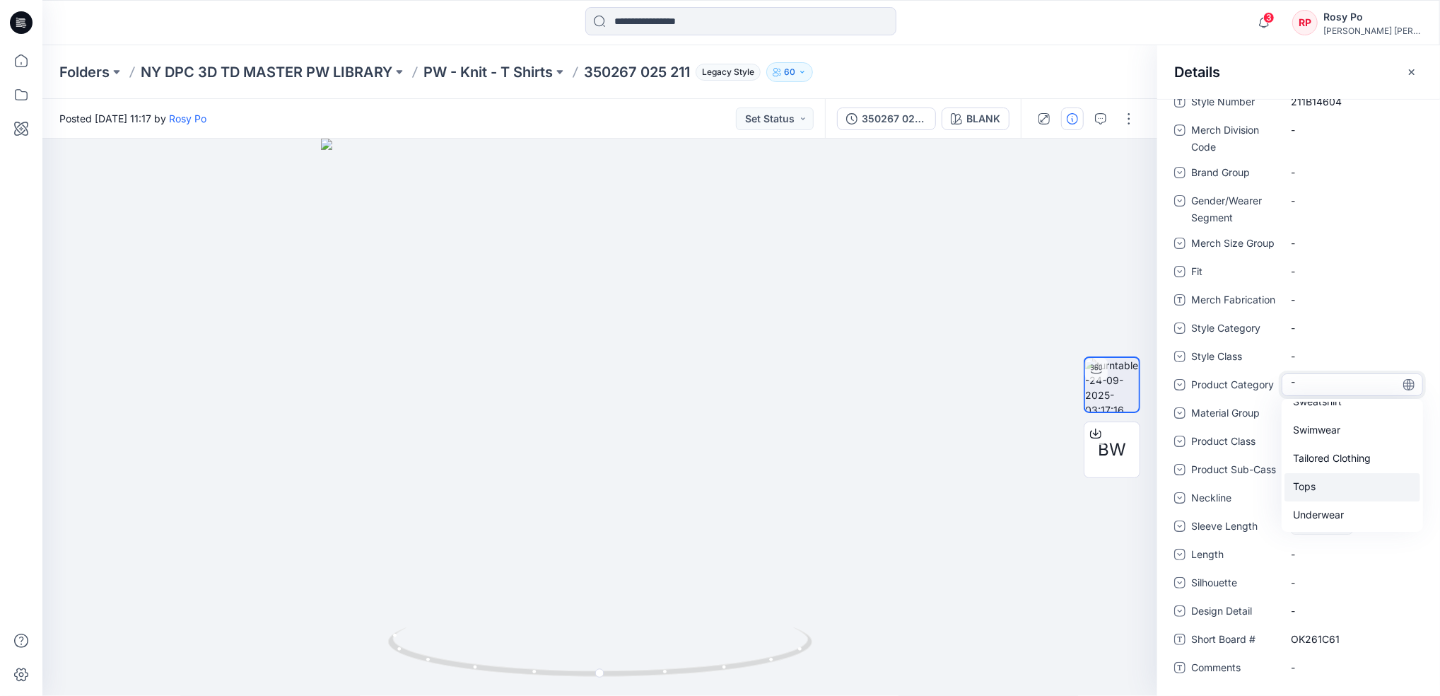
click at [1329, 473] on div "Tops" at bounding box center [1353, 487] width 136 height 28
click at [1321, 345] on div "-" at bounding box center [1352, 356] width 141 height 23
click at [1331, 449] on div "T-Shirt" at bounding box center [1353, 463] width 136 height 28
click at [1307, 320] on div "-" at bounding box center [1301, 327] width 21 height 15
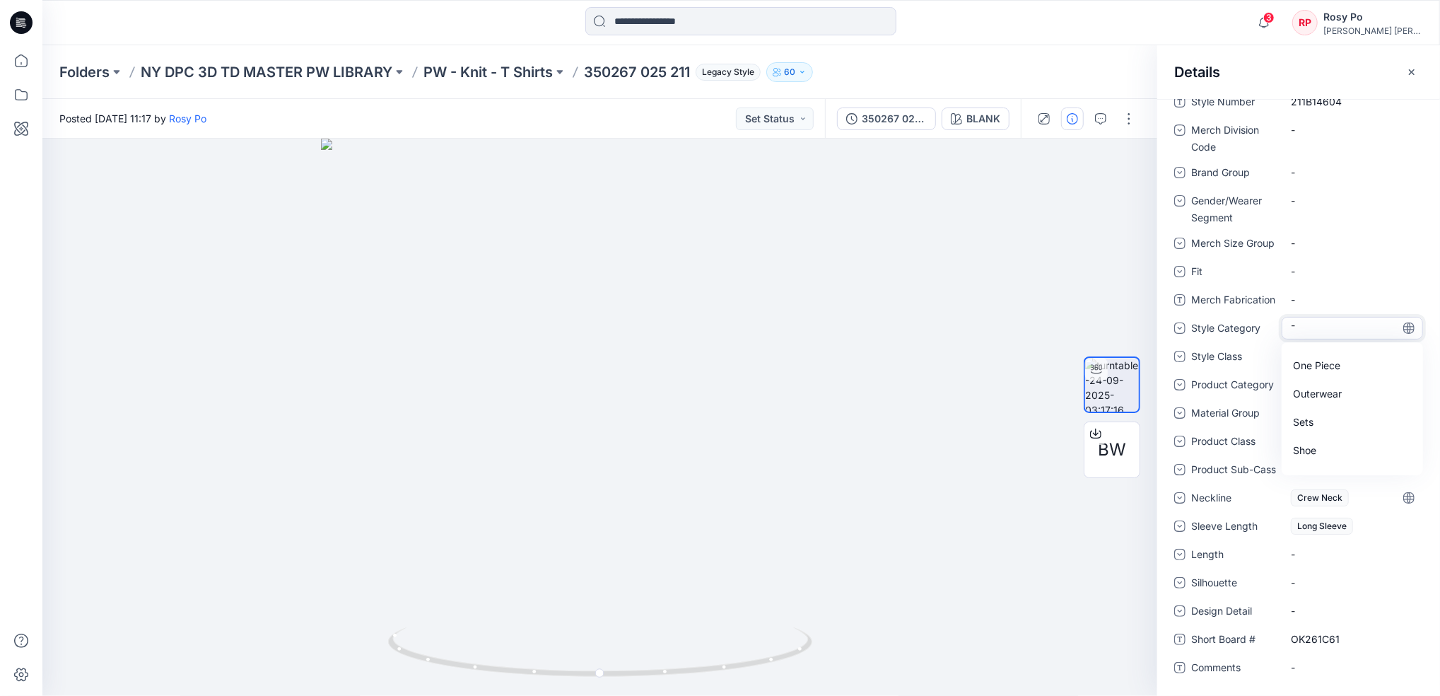
scroll to position [297, 0]
click at [1315, 444] on div "Tops" at bounding box center [1353, 458] width 136 height 28
click at [1317, 232] on div "-" at bounding box center [1352, 243] width 141 height 23
click at [1353, 303] on div "Woman" at bounding box center [1353, 317] width 136 height 28
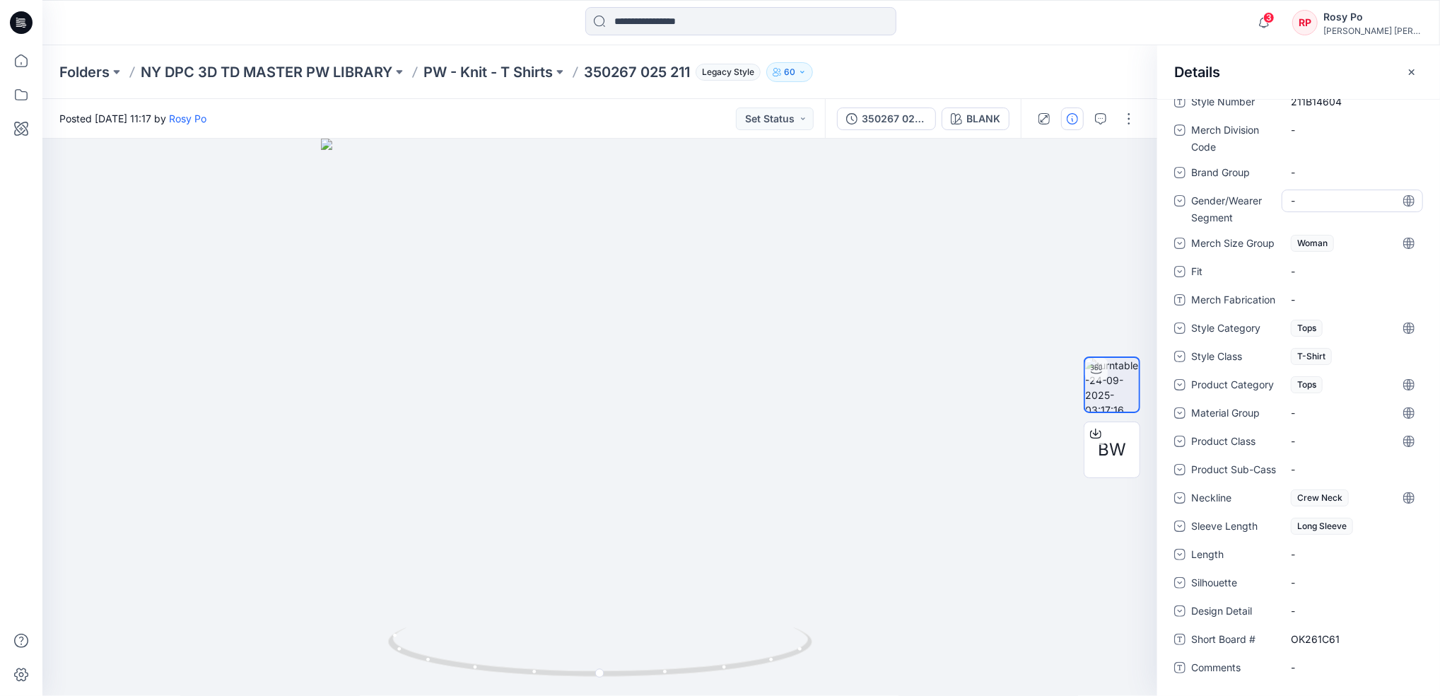
click at [1302, 193] on div "-" at bounding box center [1301, 200] width 21 height 15
click at [1338, 261] on div "Womens" at bounding box center [1353, 275] width 136 height 28
click at [1325, 161] on div "-" at bounding box center [1352, 172] width 141 height 23
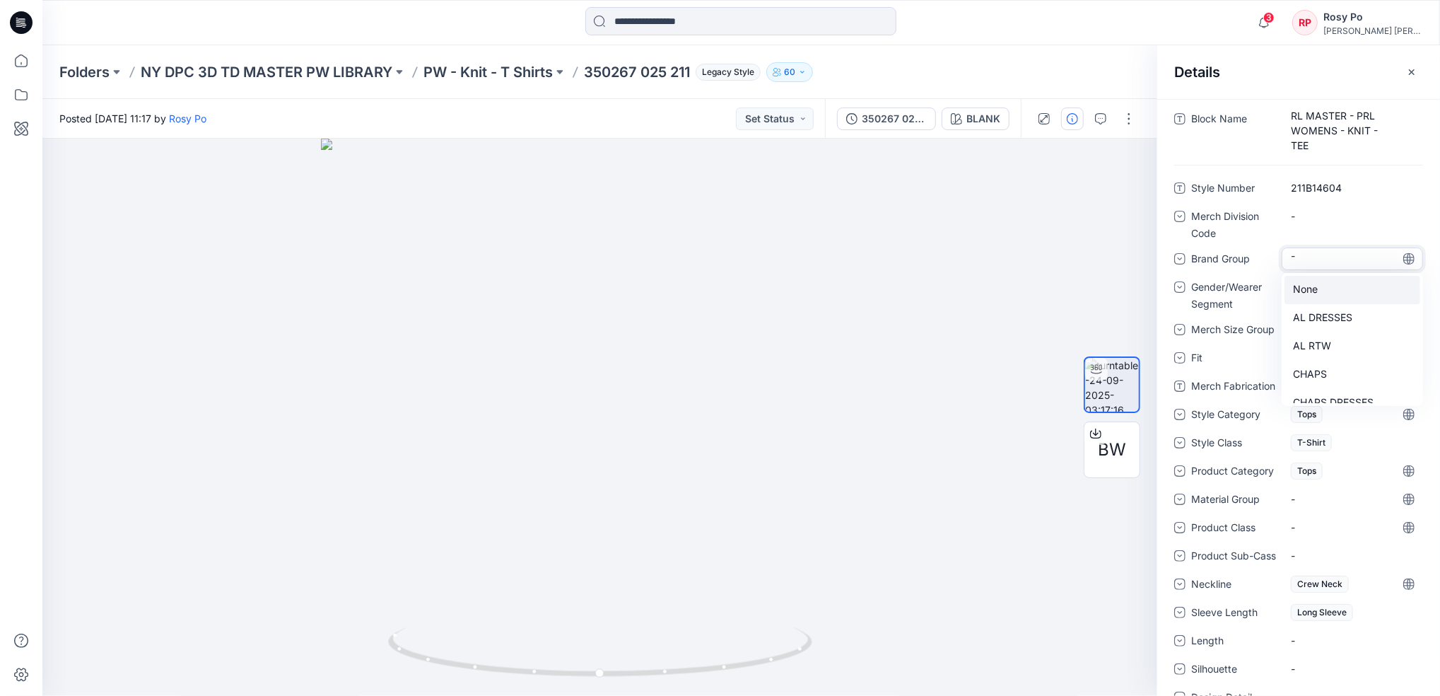
scroll to position [267, 0]
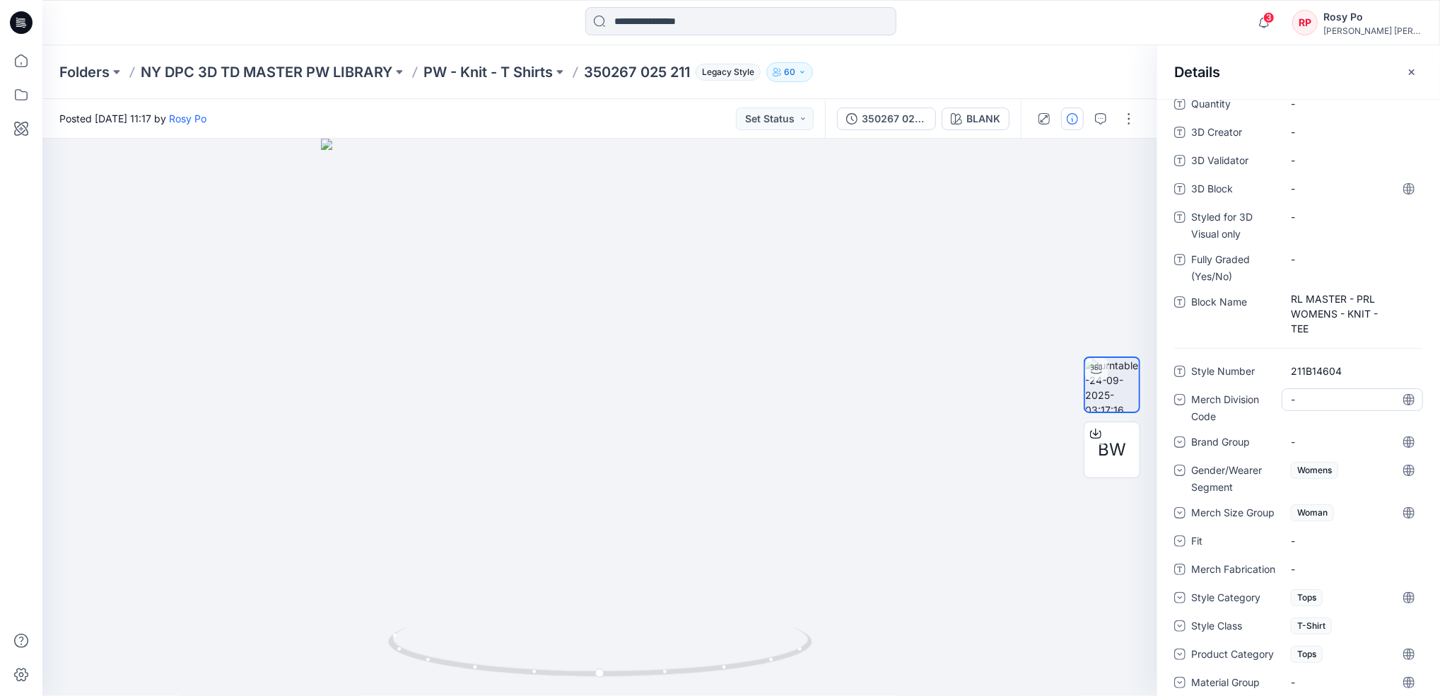
click at [1304, 407] on div "-" at bounding box center [1352, 399] width 141 height 23
click at [1324, 486] on div "211" at bounding box center [1353, 487] width 136 height 28
click at [1321, 444] on div "-" at bounding box center [1352, 442] width 141 height 23
click at [1217, 489] on span "Gender/Wearer Segment" at bounding box center [1233, 479] width 85 height 34
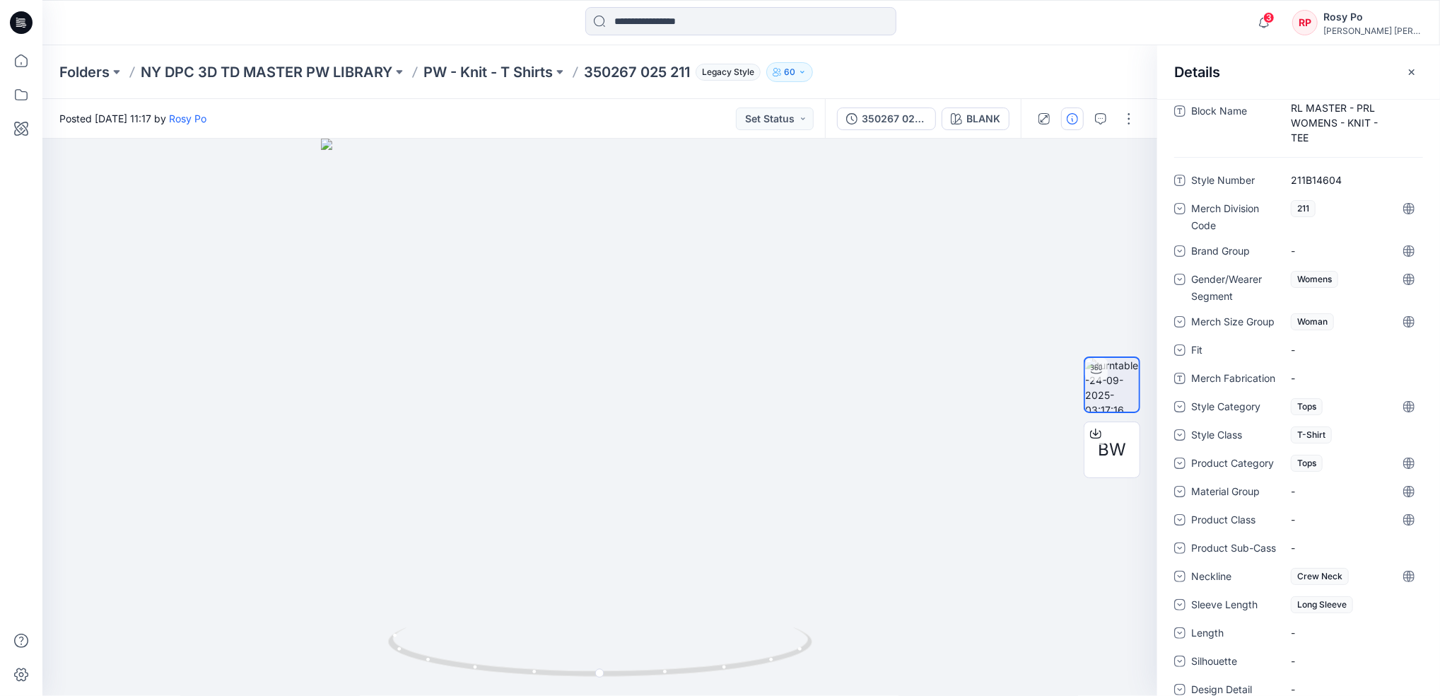
scroll to position [550, 0]
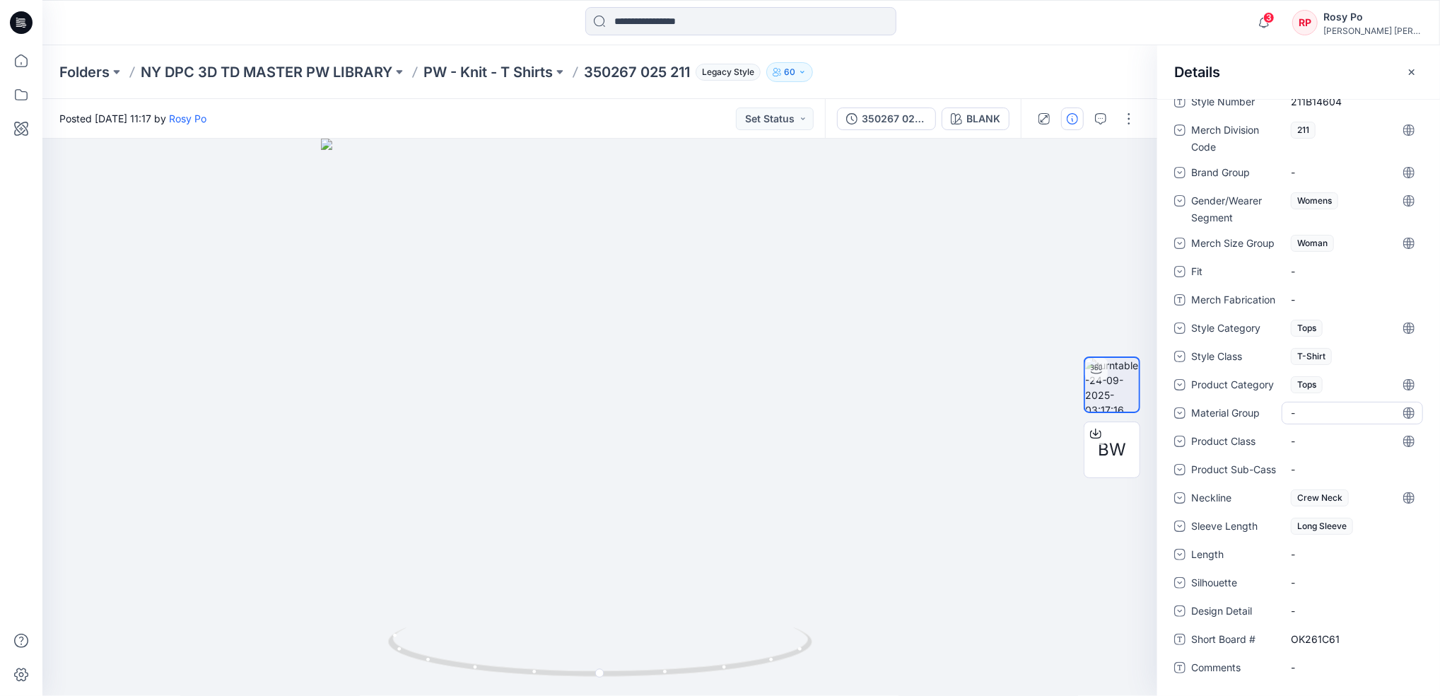
click at [1329, 404] on div "-" at bounding box center [1352, 413] width 141 height 23
click at [1307, 494] on div "Knits" at bounding box center [1353, 500] width 136 height 28
click at [1288, 462] on div "-" at bounding box center [1352, 469] width 141 height 23
click at [1307, 433] on div "-" at bounding box center [1301, 440] width 21 height 15
click at [1220, 511] on div "Style Number 211B14604 Merch Division Code 211 Brand Group - Gender/Wearer Segm…" at bounding box center [1298, 393] width 249 height 605
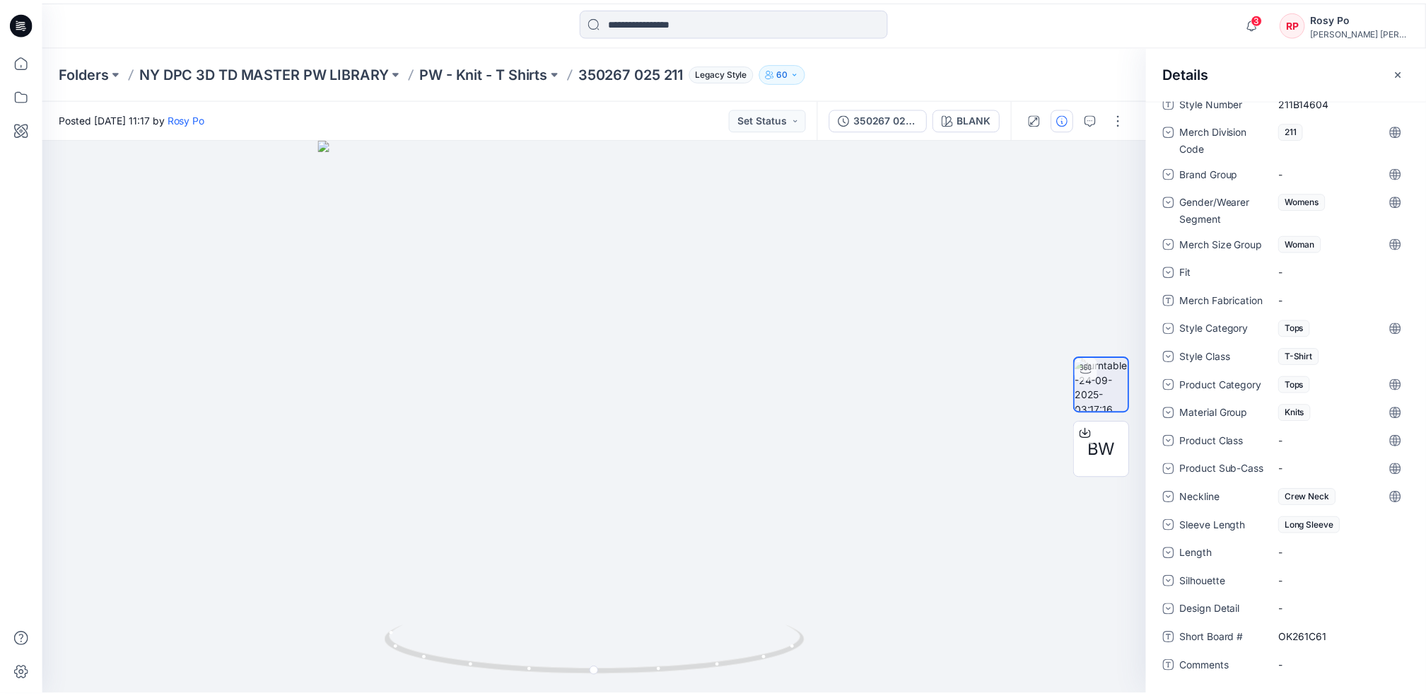
scroll to position [551, 0]
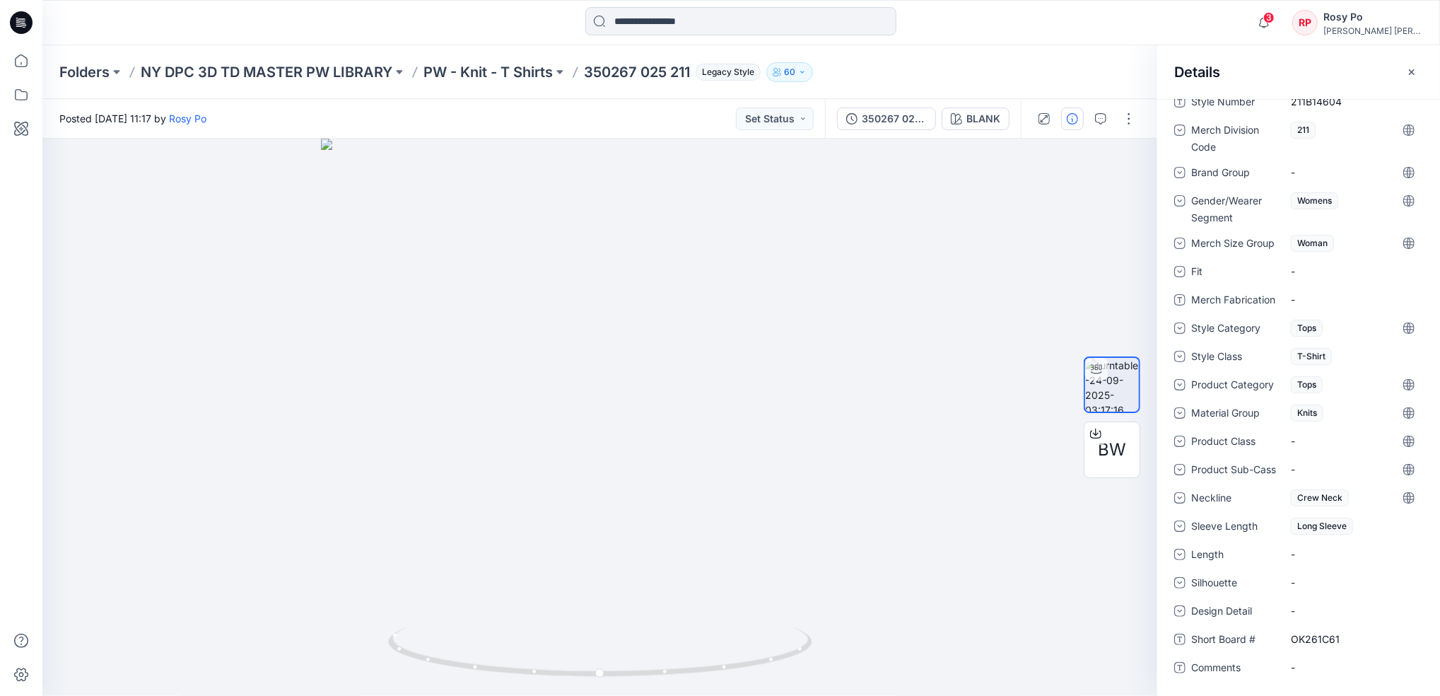
click at [1415, 76] on icon "button" at bounding box center [1411, 71] width 11 height 11
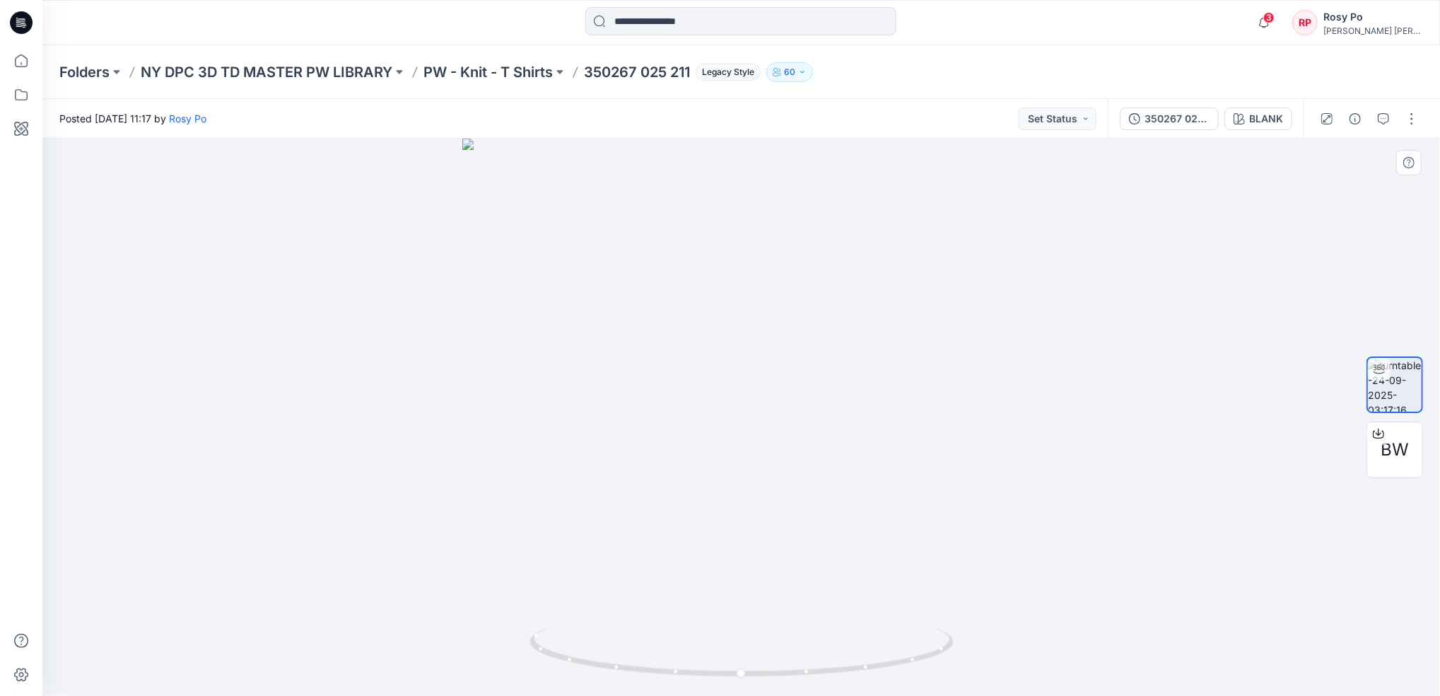
click at [1058, 356] on div at bounding box center [741, 417] width 1398 height 557
click at [482, 76] on p "PW - Knit - T Shirts" at bounding box center [488, 72] width 129 height 20
